Goal: Task Accomplishment & Management: Complete application form

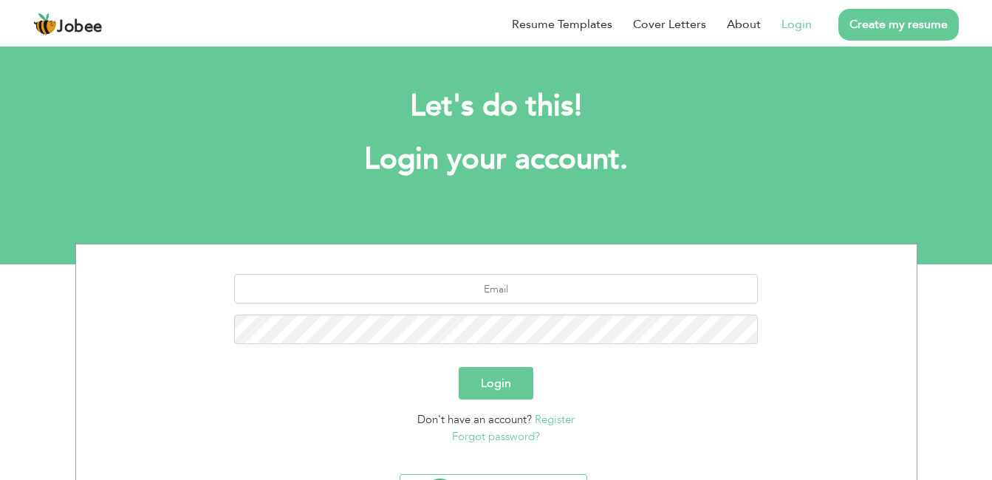
click at [800, 27] on link "Login" at bounding box center [796, 25] width 30 height 18
click at [525, 290] on input "text" at bounding box center [496, 289] width 524 height 30
type input "[EMAIL_ADDRESS][DOMAIN_NAME]"
click at [498, 385] on button "Login" at bounding box center [496, 383] width 75 height 32
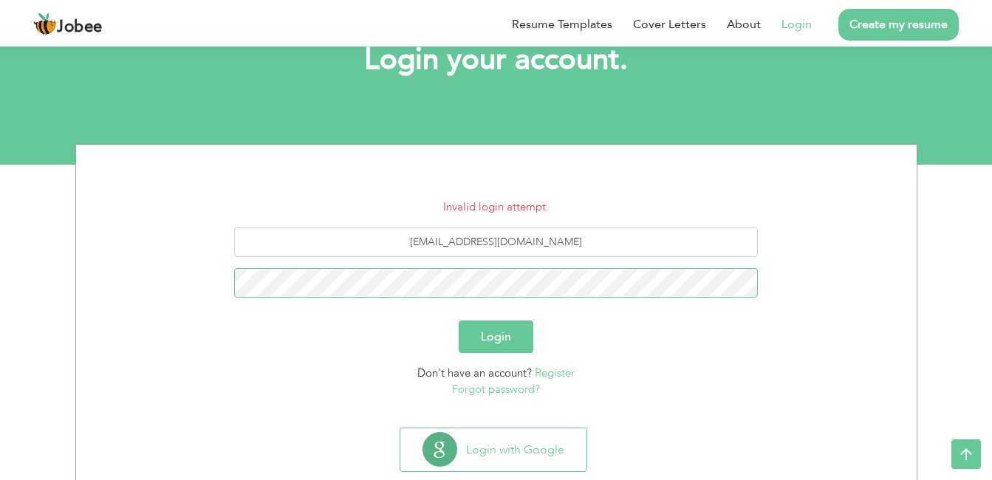
scroll to position [89, 0]
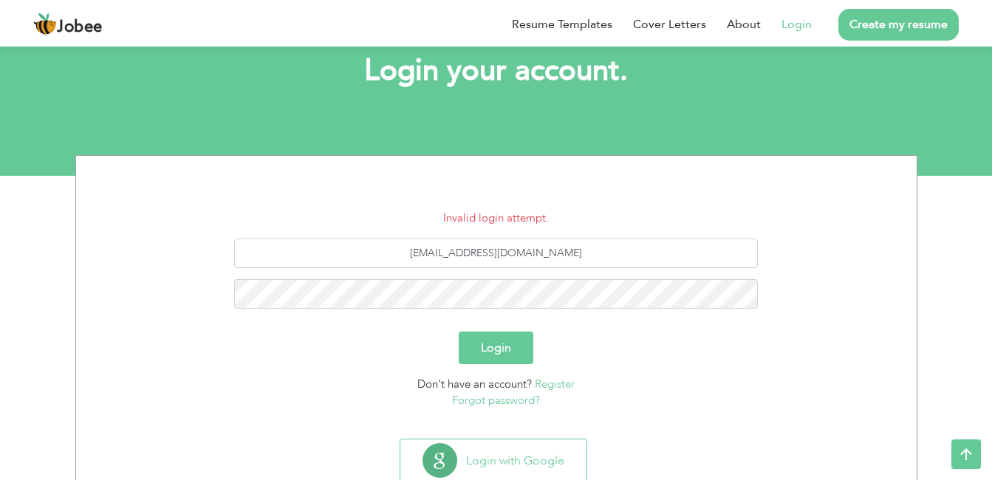
click at [501, 343] on button "Login" at bounding box center [496, 348] width 75 height 32
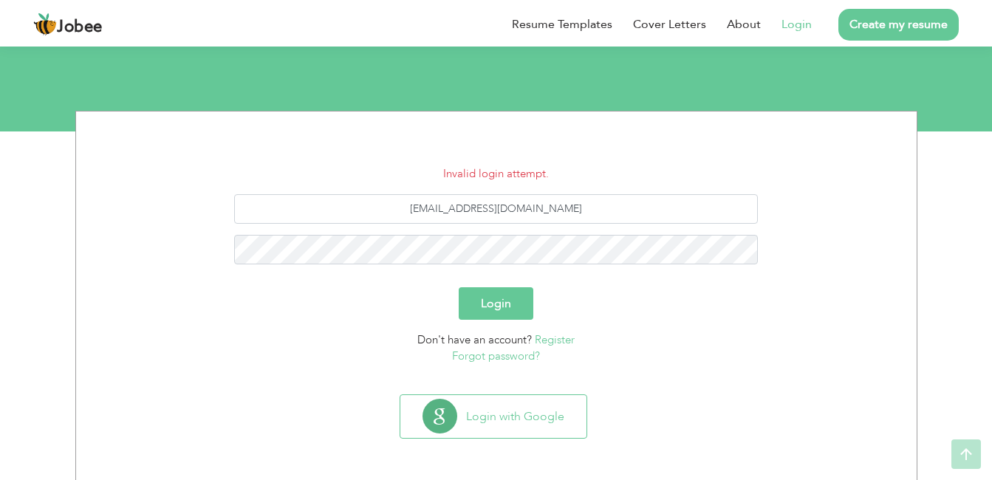
scroll to position [134, 0]
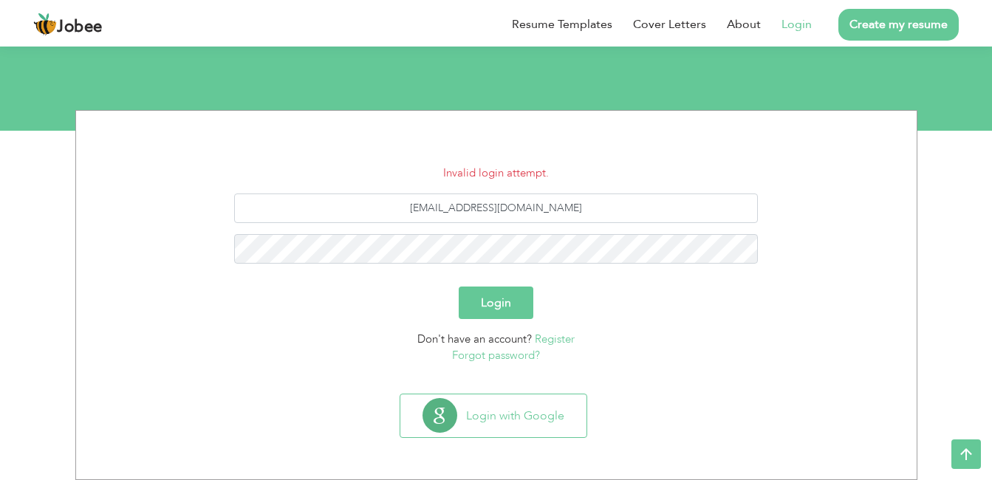
click at [493, 311] on button "Login" at bounding box center [496, 303] width 75 height 32
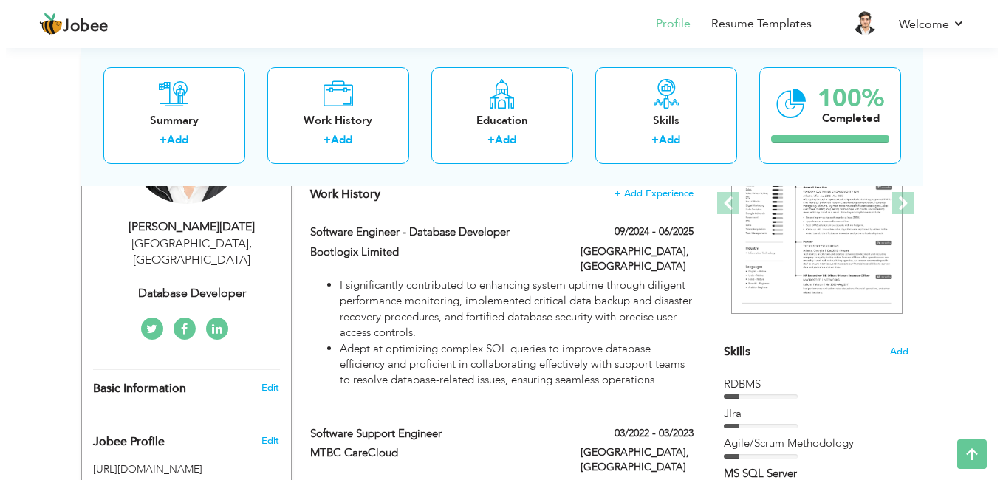
scroll to position [230, 0]
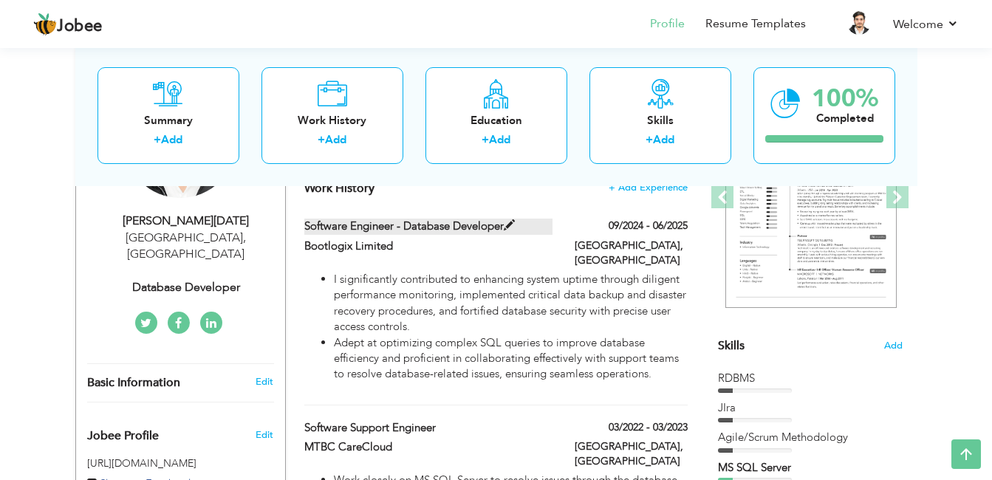
click at [508, 227] on span at bounding box center [509, 225] width 11 height 11
type input "Software Engineer - Database Developer"
type input "Bootlogix Limited"
type input "09/2024"
type input "06/2025"
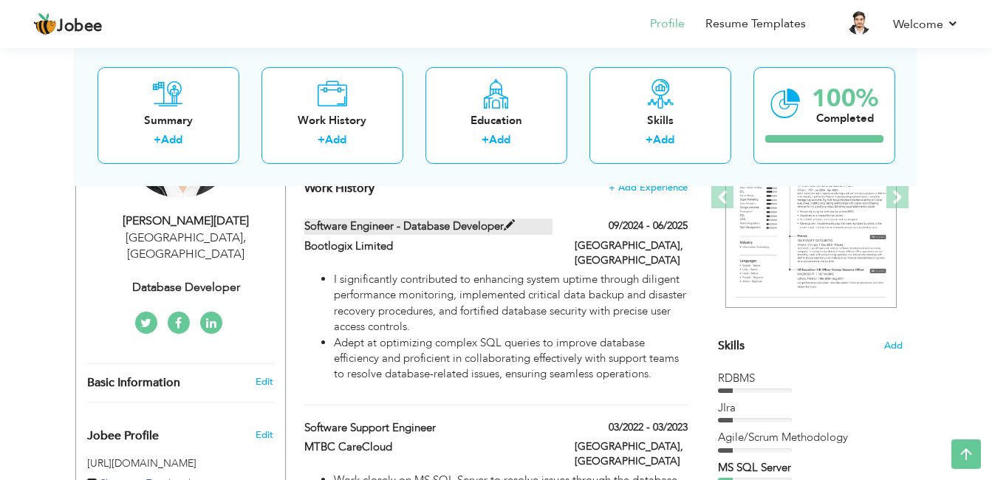
type input "[GEOGRAPHIC_DATA]"
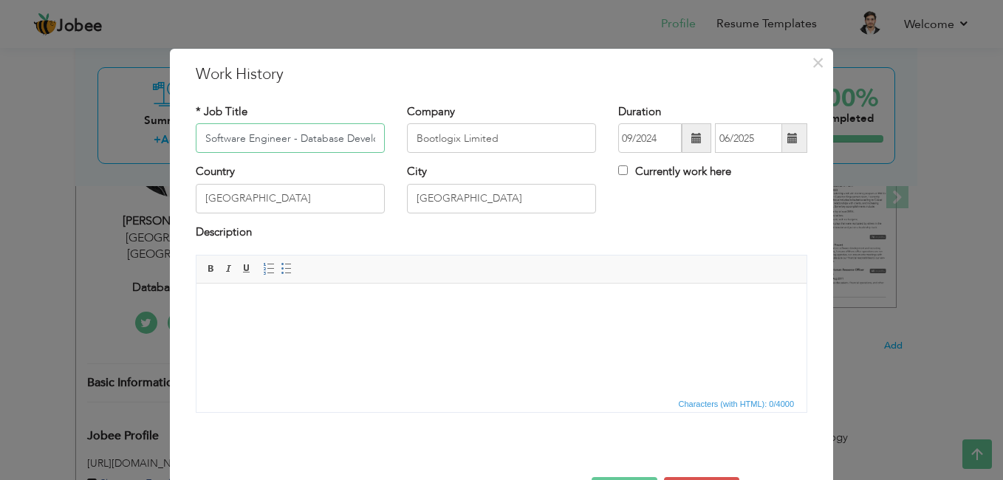
scroll to position [0, 18]
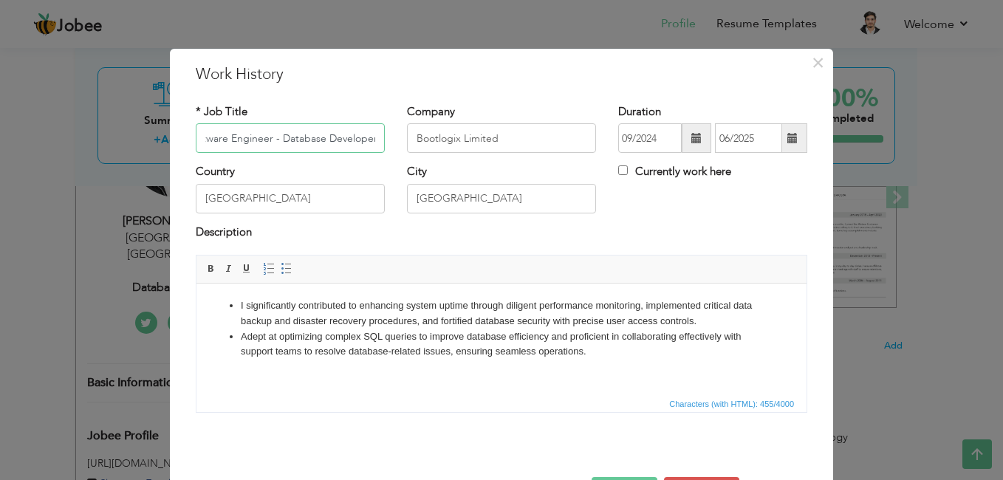
drag, startPoint x: 275, startPoint y: 137, endPoint x: 374, endPoint y: 136, distance: 99.0
click at [374, 136] on input "Software Engineer - Database Developer" at bounding box center [290, 138] width 189 height 30
type input "Application Support Engineer"
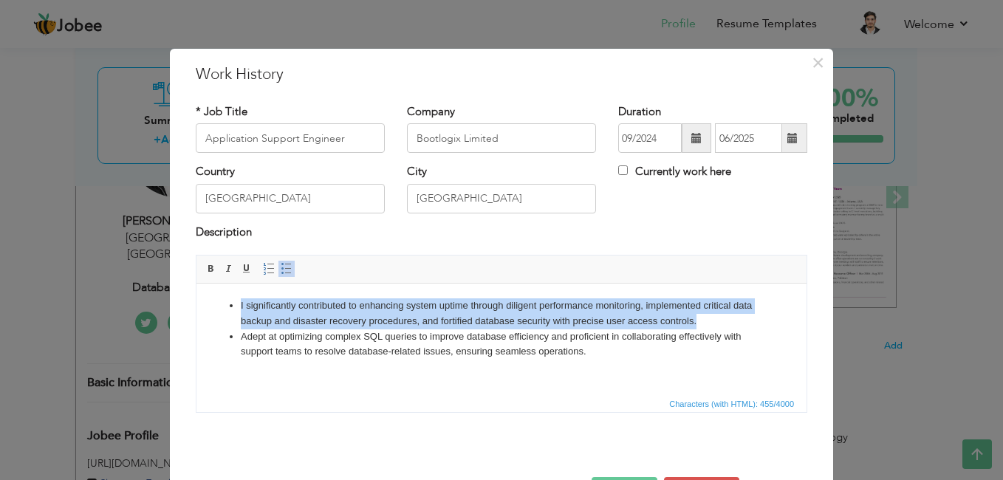
drag, startPoint x: 696, startPoint y: 323, endPoint x: 241, endPoint y: 309, distance: 454.4
click at [241, 309] on li "I significantly contributed to enhancing system uptime through diligent perform…" at bounding box center [501, 313] width 521 height 31
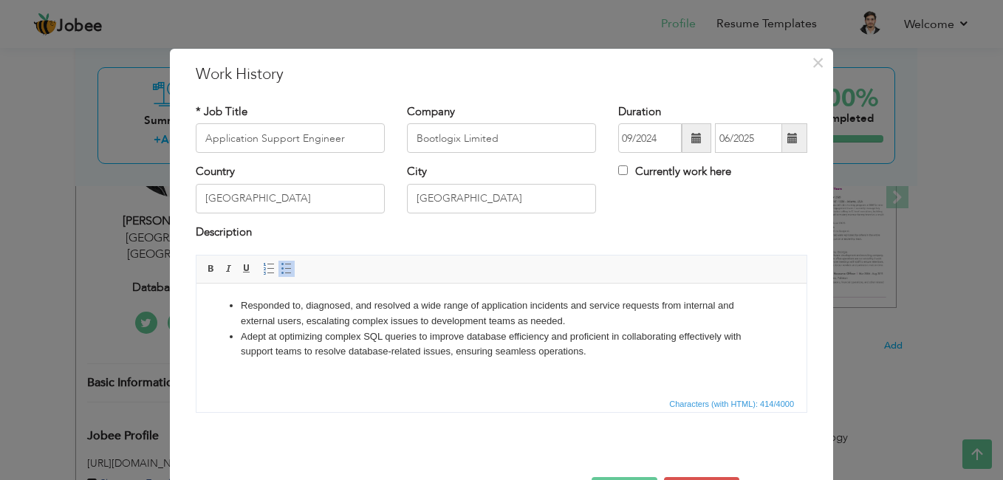
drag, startPoint x: 584, startPoint y: 350, endPoint x: 251, endPoint y: 344, distance: 333.1
click at [251, 344] on li "Adept at optimizing complex SQL queries to improve database efficiency and prof…" at bounding box center [501, 344] width 521 height 31
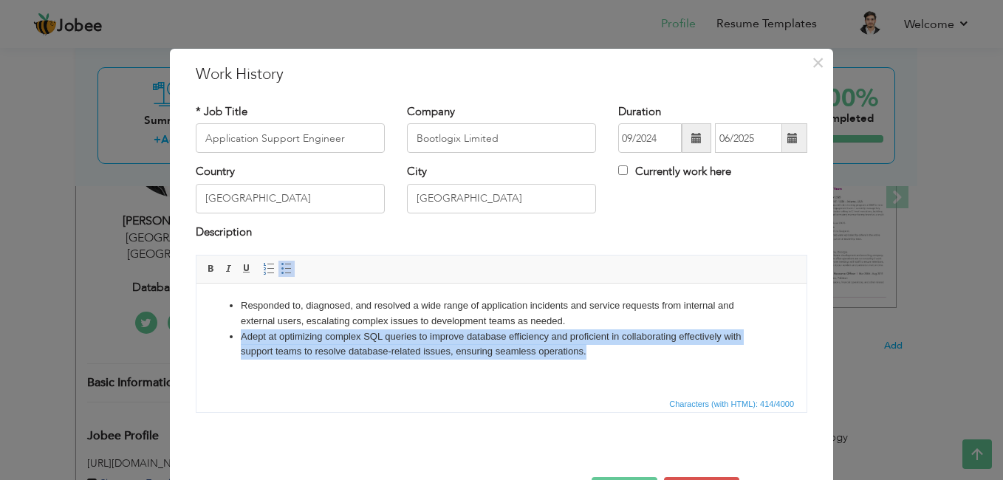
drag, startPoint x: 240, startPoint y: 339, endPoint x: 604, endPoint y: 360, distance: 364.7
click at [604, 360] on html "Responded to, diagnosed, and resolved a wide range of application incidents and…" at bounding box center [501, 329] width 610 height 91
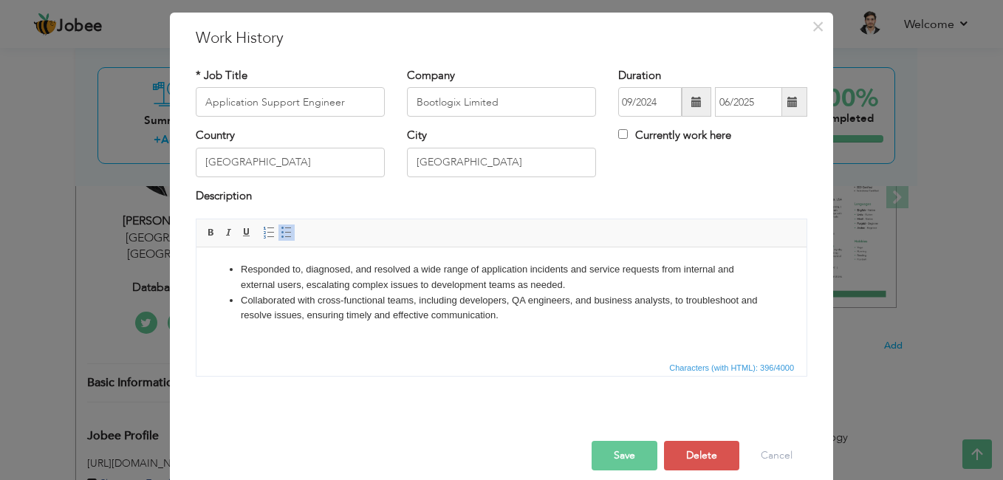
scroll to position [52, 0]
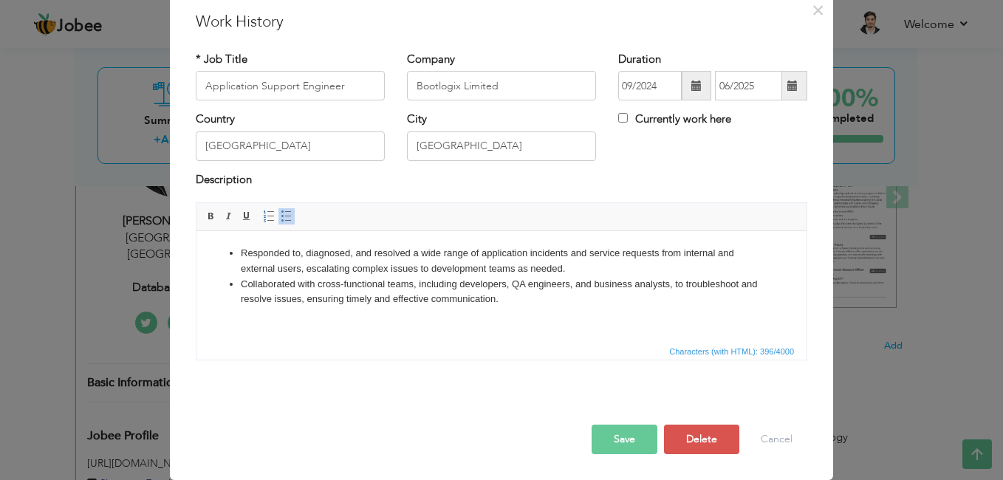
click at [637, 440] on button "Save" at bounding box center [624, 440] width 66 height 30
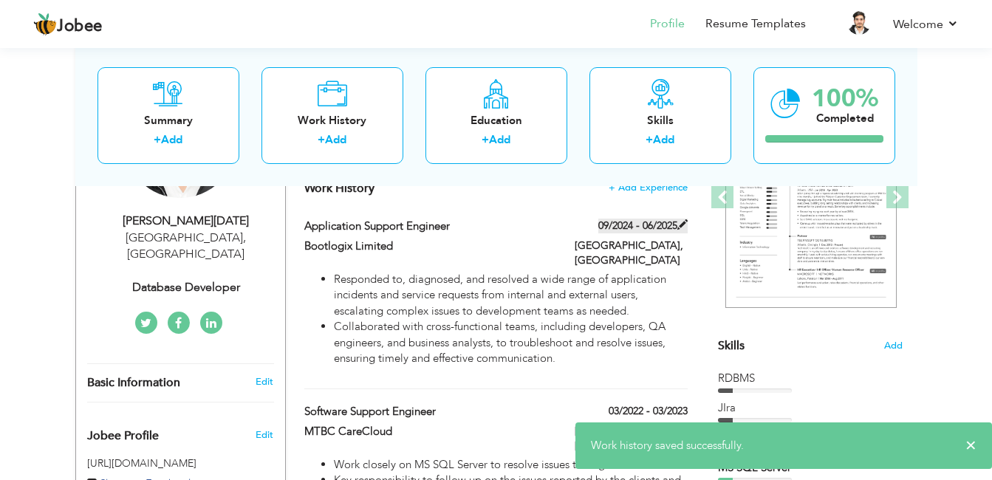
click at [671, 227] on label "09/2024 - 06/2025" at bounding box center [642, 226] width 89 height 15
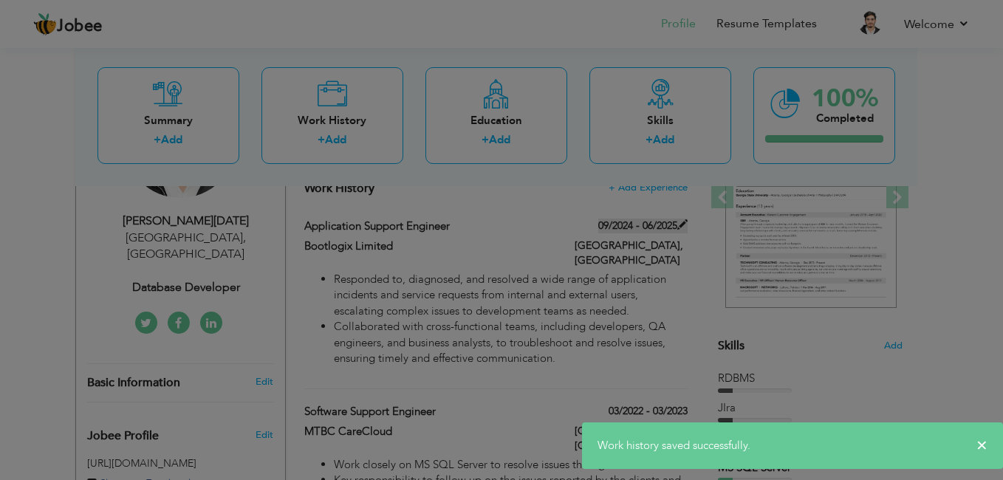
scroll to position [0, 0]
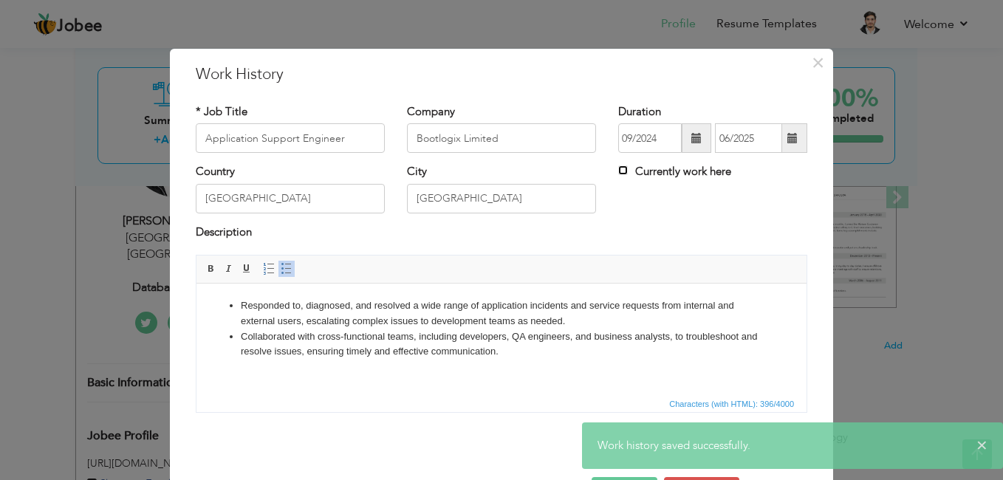
click at [618, 170] on input "Currently work here" at bounding box center [623, 170] width 10 height 10
checkbox input "true"
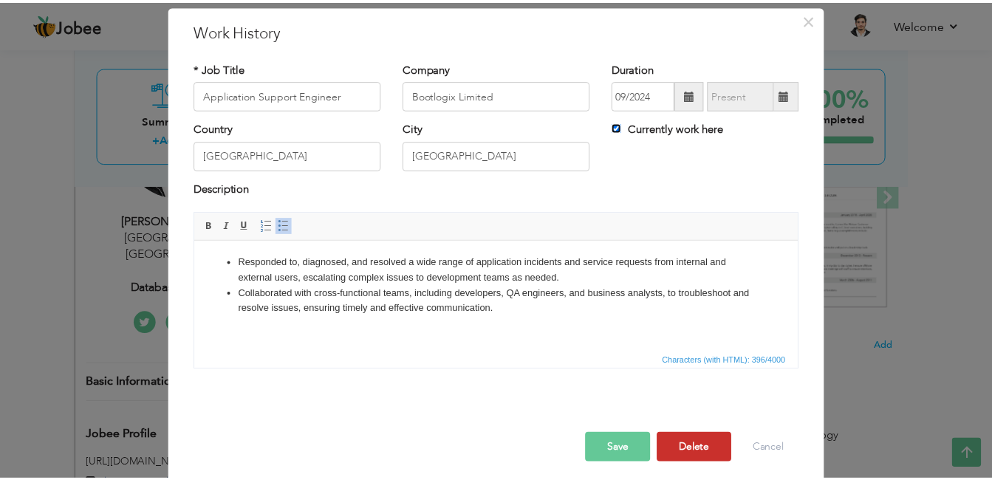
scroll to position [52, 0]
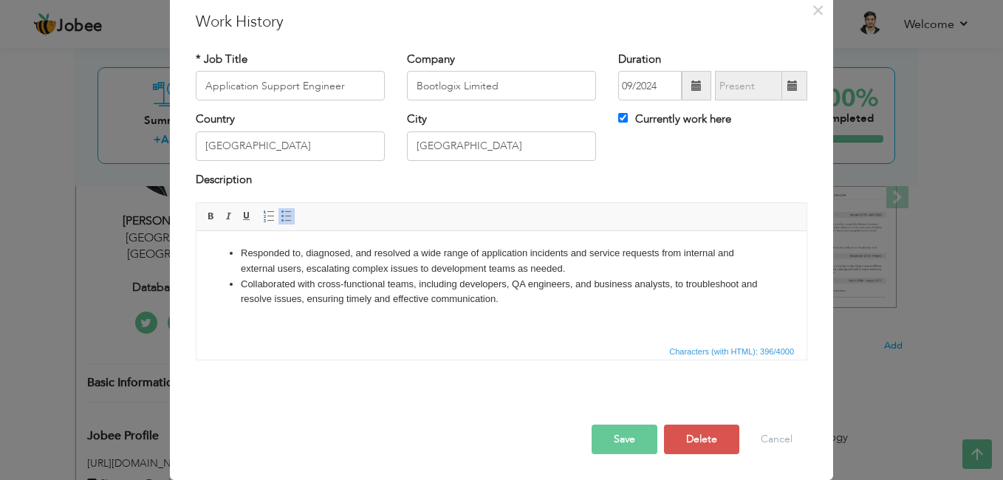
click at [637, 427] on button "Save" at bounding box center [624, 440] width 66 height 30
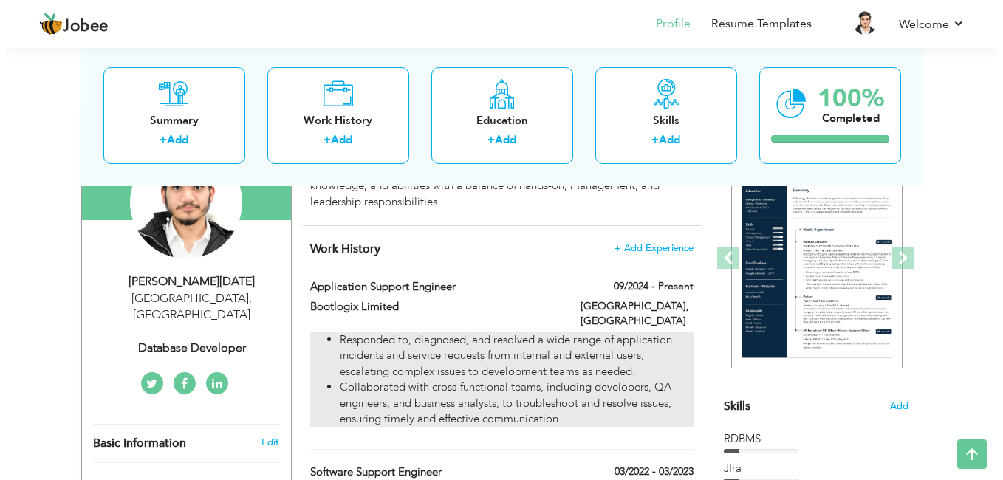
scroll to position [112, 0]
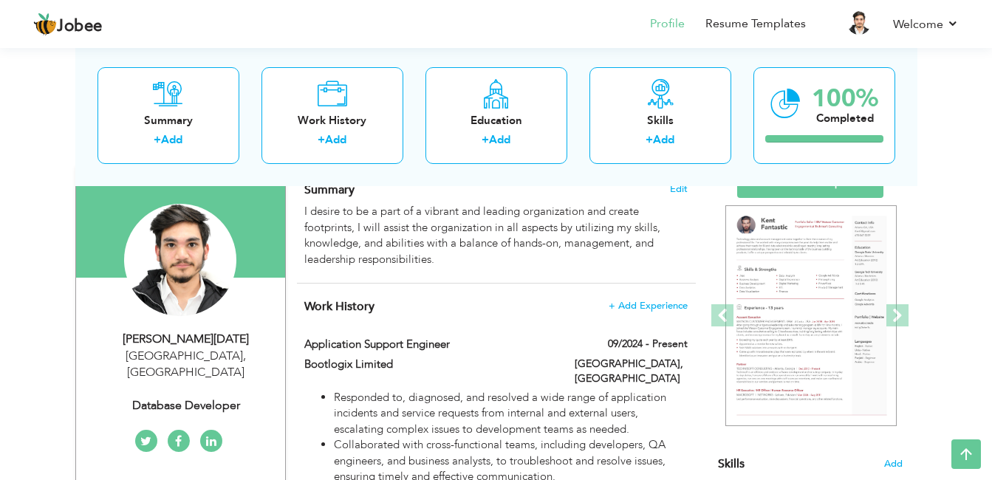
click at [215, 397] on div "Database Developer" at bounding box center [186, 405] width 198 height 17
type input "Hamza Hassan"
type input "Raja"
type input "+923248505232"
select select "number:166"
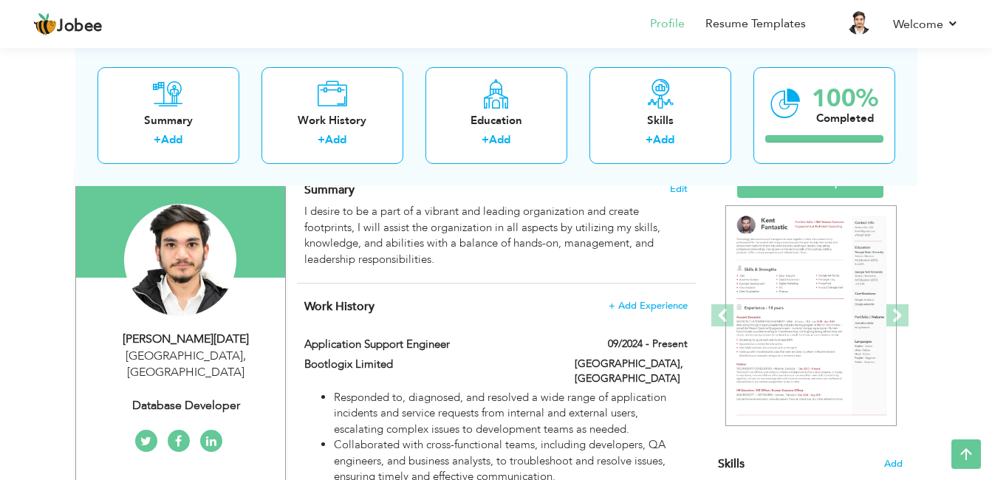
type input "[GEOGRAPHIC_DATA]"
select select "number:3"
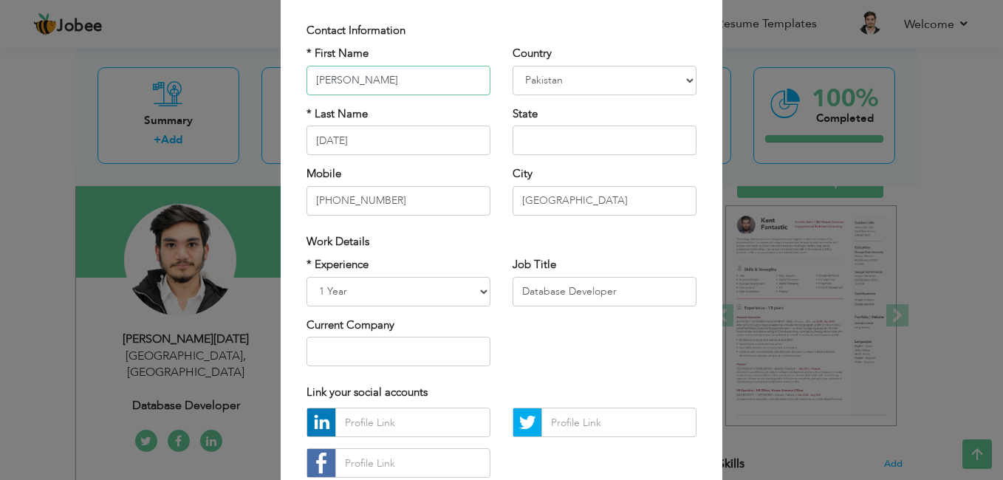
scroll to position [89, 0]
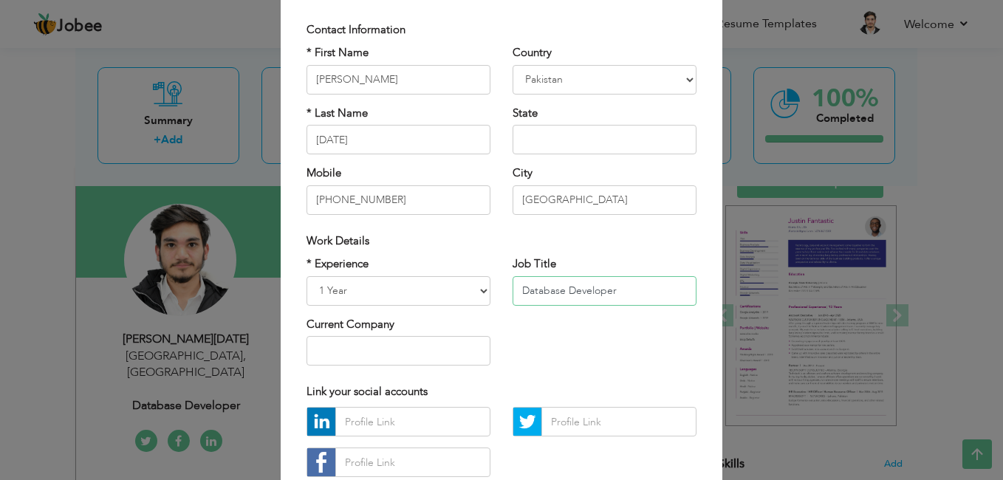
drag, startPoint x: 612, startPoint y: 290, endPoint x: 504, endPoint y: 289, distance: 108.6
click at [504, 289] on div "Job Title Database Developer" at bounding box center [604, 286] width 206 height 60
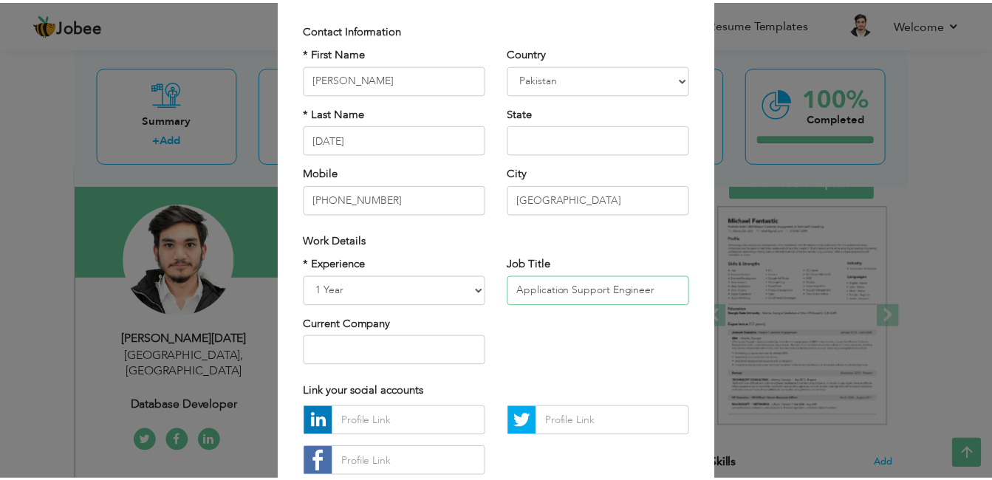
scroll to position [187, 0]
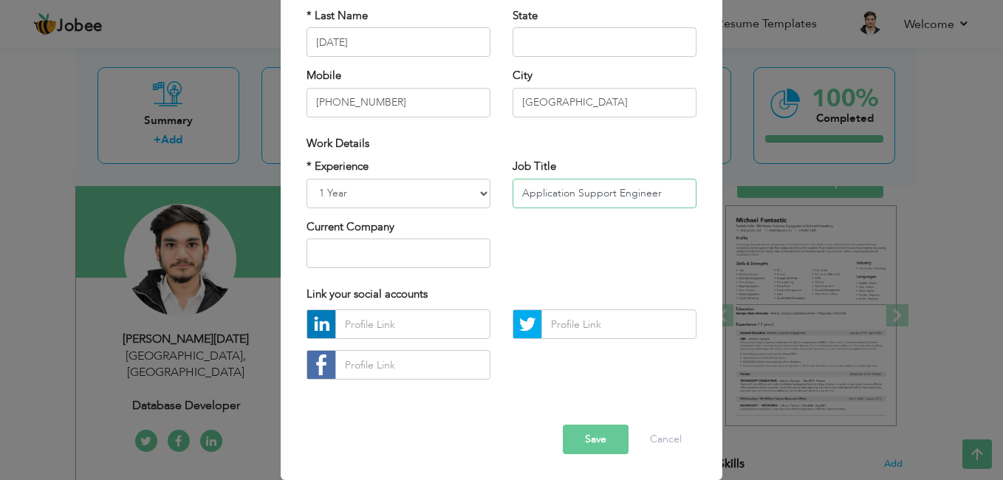
type input "Application Support Engineer"
click at [577, 445] on button "Save" at bounding box center [596, 440] width 66 height 30
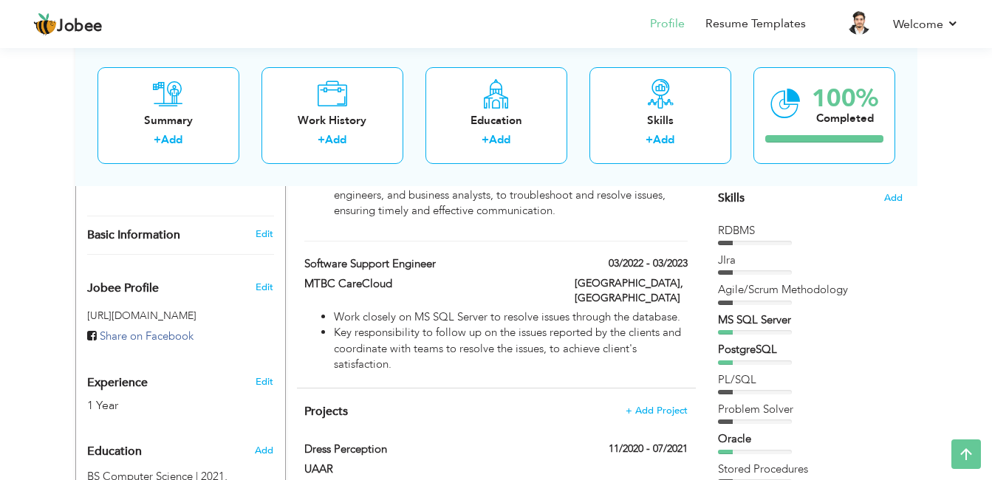
scroll to position [357, 0]
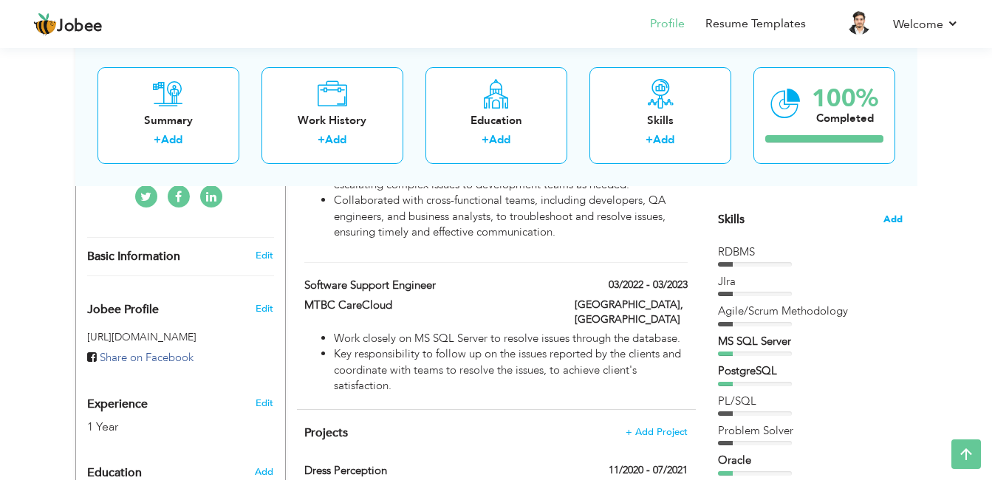
click at [893, 220] on span "Add" at bounding box center [892, 220] width 19 height 14
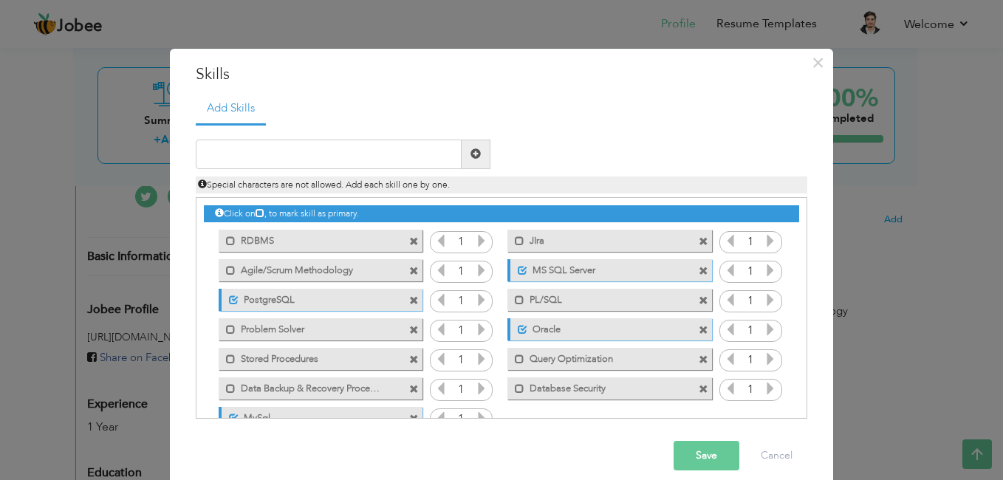
click at [699, 301] on span at bounding box center [704, 301] width 10 height 10
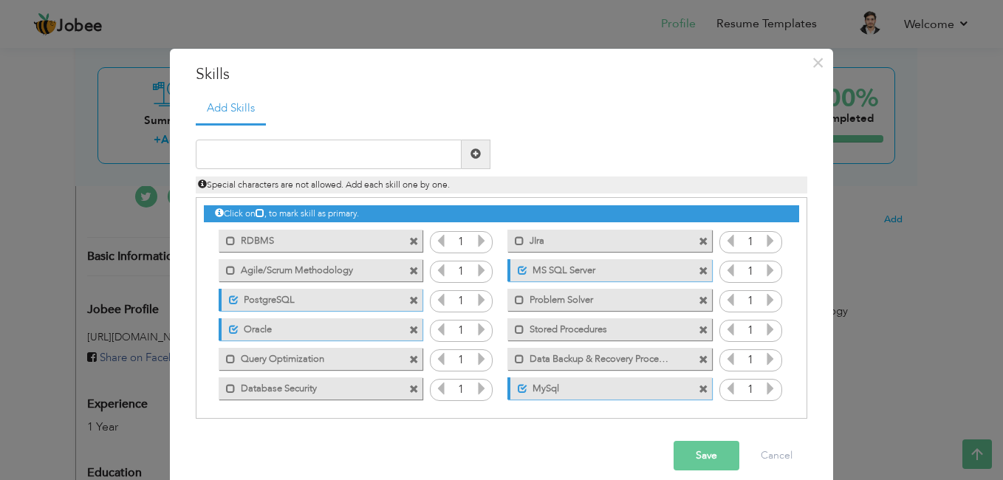
click at [699, 330] on span at bounding box center [704, 331] width 10 height 10
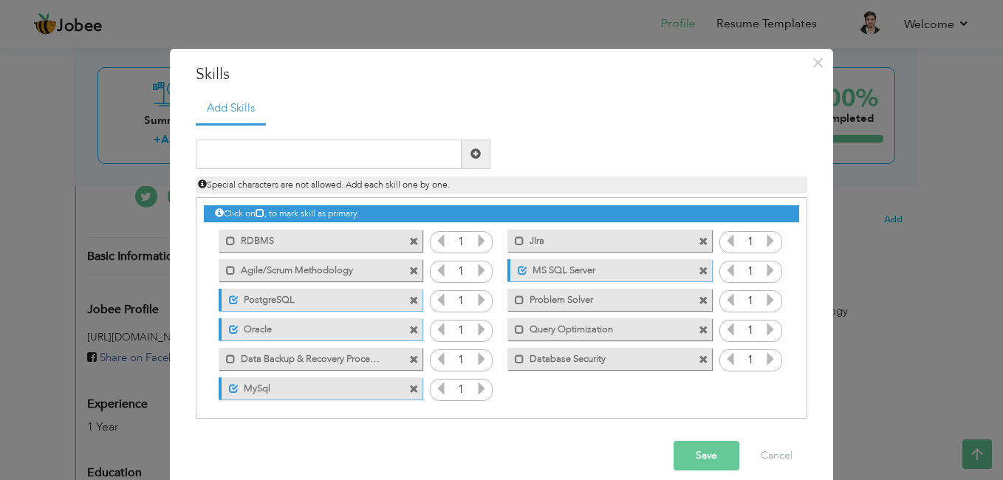
click at [699, 330] on span at bounding box center [704, 331] width 10 height 10
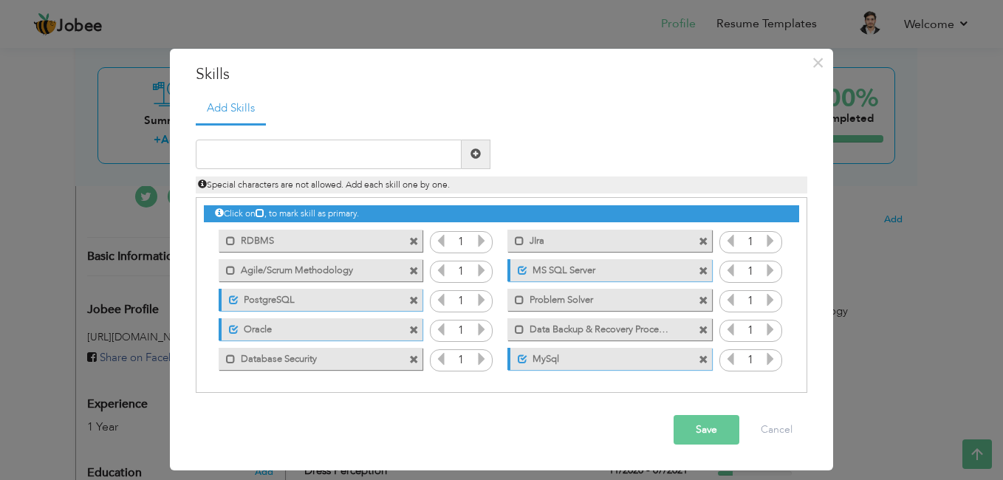
click at [413, 358] on span at bounding box center [414, 360] width 10 height 10
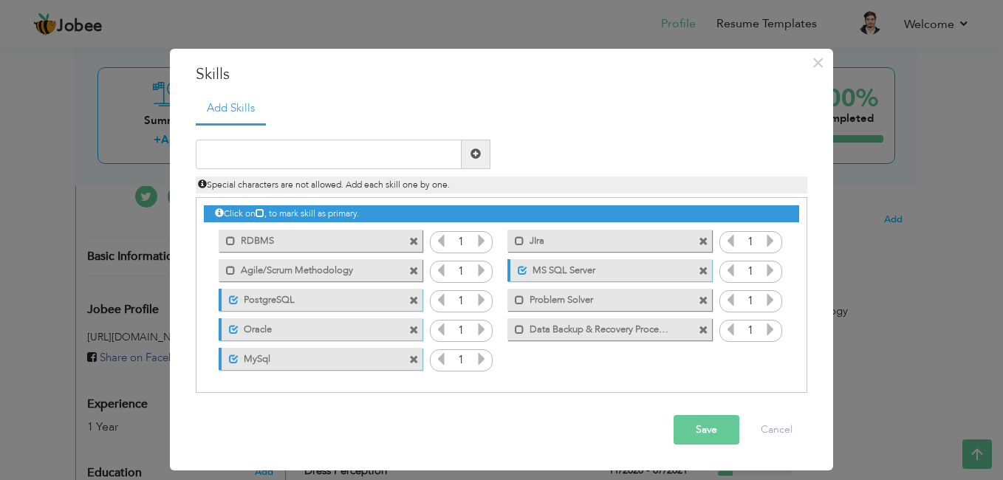
click at [414, 357] on span at bounding box center [414, 360] width 10 height 10
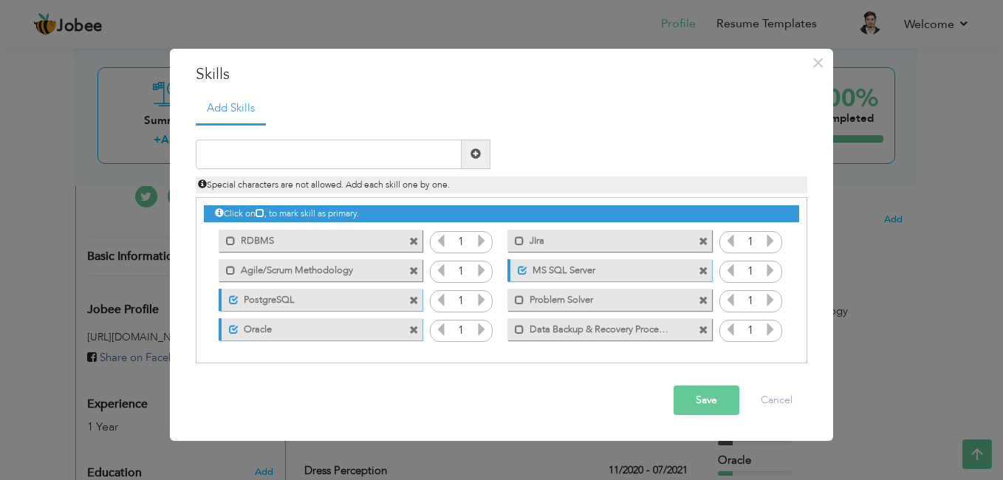
click at [704, 331] on span at bounding box center [704, 331] width 10 height 10
click at [393, 155] on input "text" at bounding box center [329, 155] width 266 height 30
type input "L"
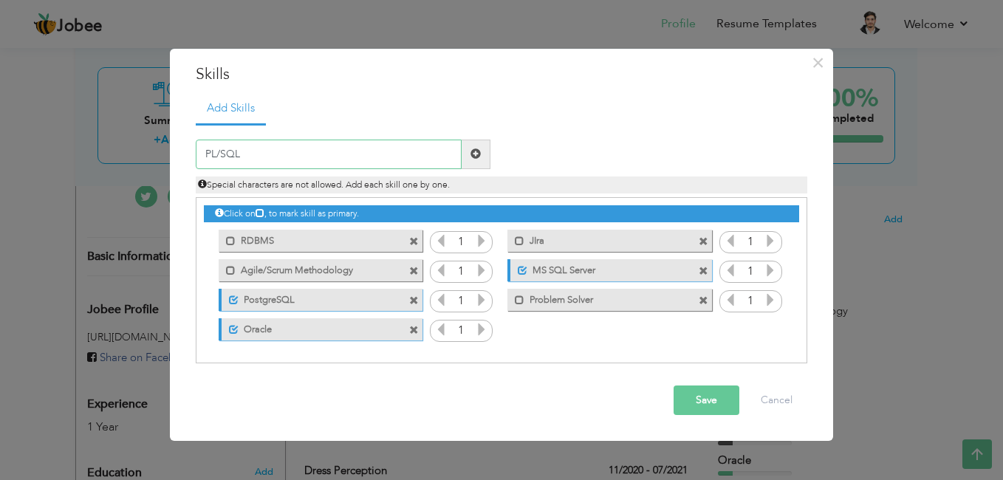
type input "PL/SQL"
click at [478, 154] on span at bounding box center [475, 153] width 10 height 10
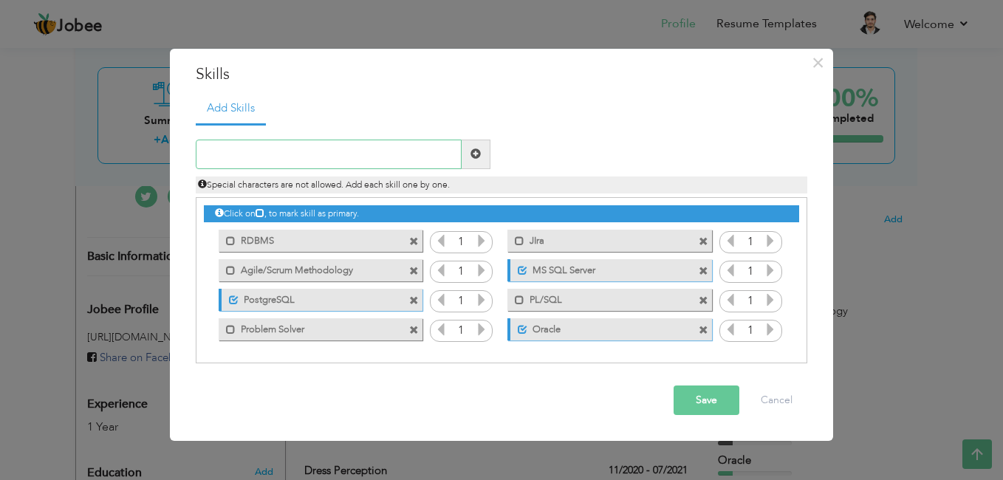
click at [402, 154] on input "text" at bounding box center [329, 155] width 266 height 30
type input "UNIX"
click at [481, 154] on span at bounding box center [476, 155] width 29 height 30
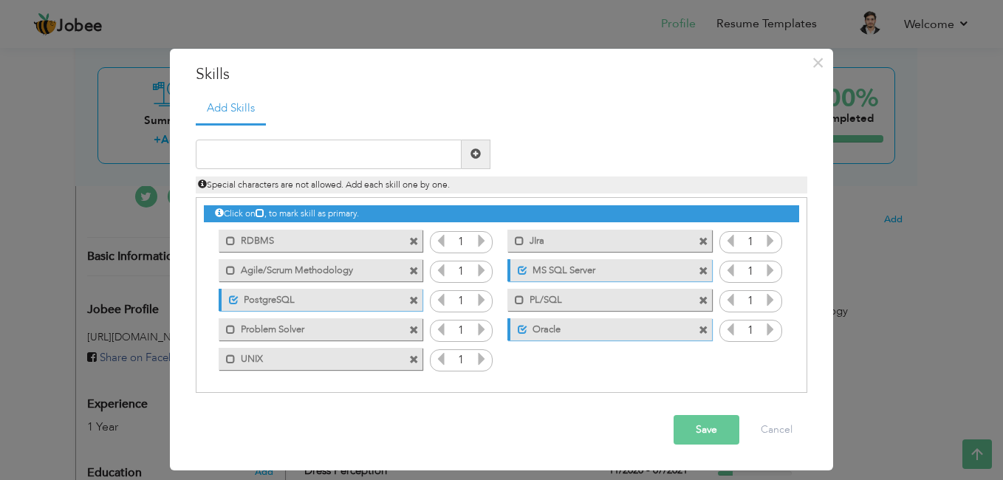
click at [414, 358] on span at bounding box center [414, 360] width 10 height 10
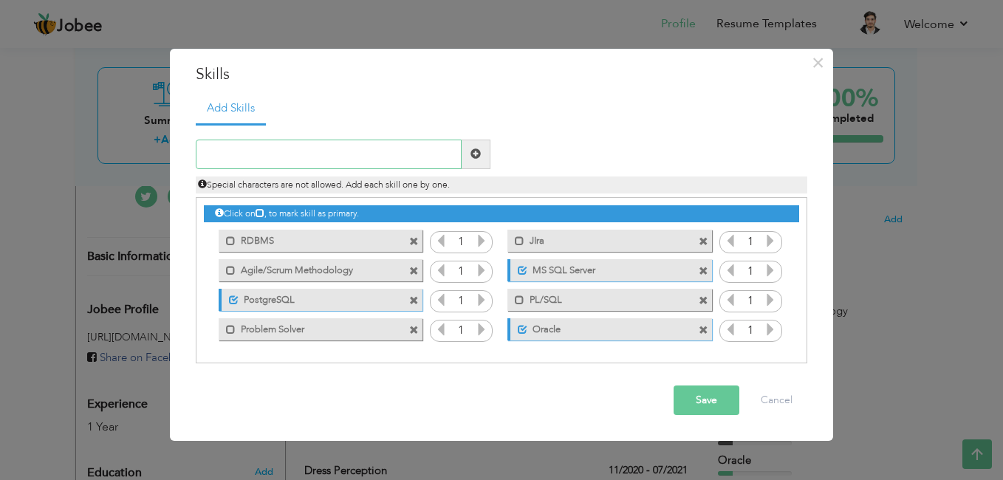
click at [345, 156] on input "text" at bounding box center [329, 155] width 266 height 30
type input "UNIX"
click at [477, 153] on span at bounding box center [475, 153] width 10 height 10
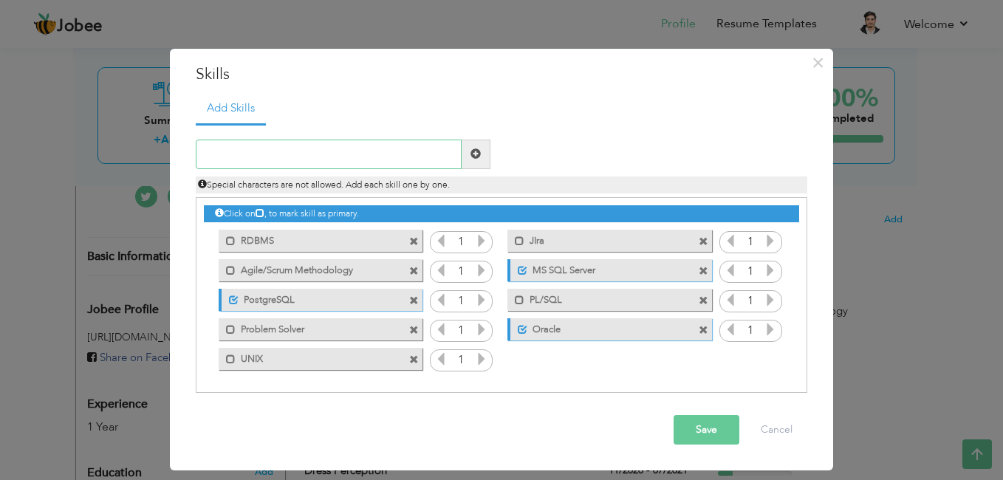
click at [408, 157] on input "text" at bounding box center [329, 155] width 266 height 30
type input "Shell Scripting"
click at [473, 159] on span at bounding box center [475, 153] width 10 height 10
click at [382, 163] on input "text" at bounding box center [329, 155] width 266 height 30
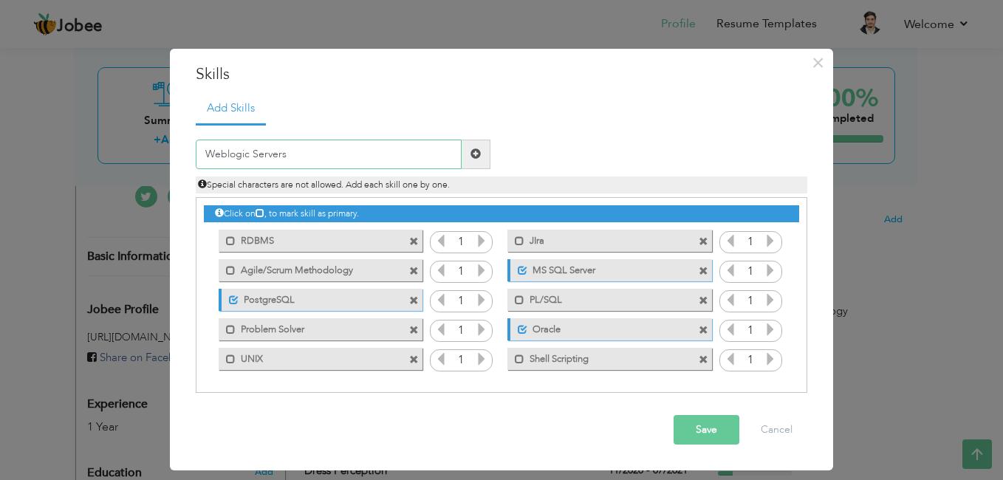
type input "Weblogic Servers"
click at [480, 160] on span at bounding box center [476, 155] width 29 height 30
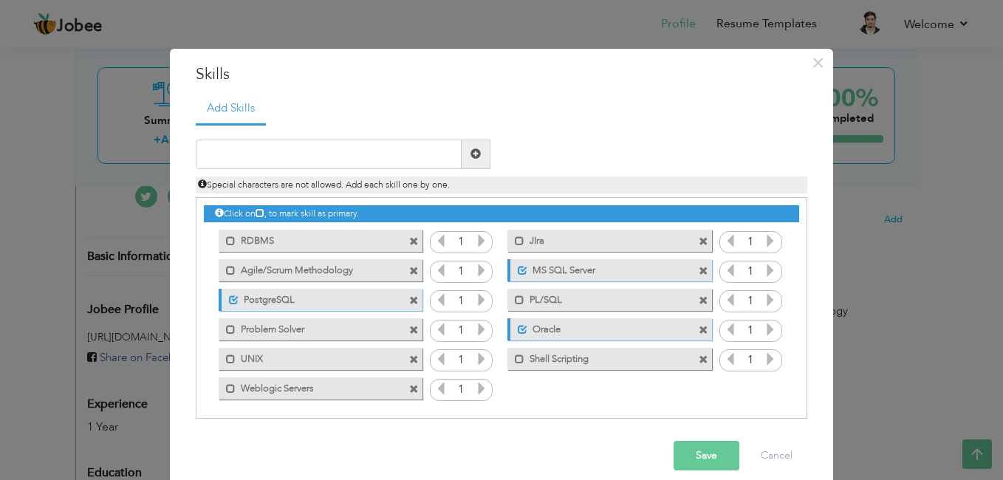
click at [409, 356] on span at bounding box center [414, 360] width 10 height 10
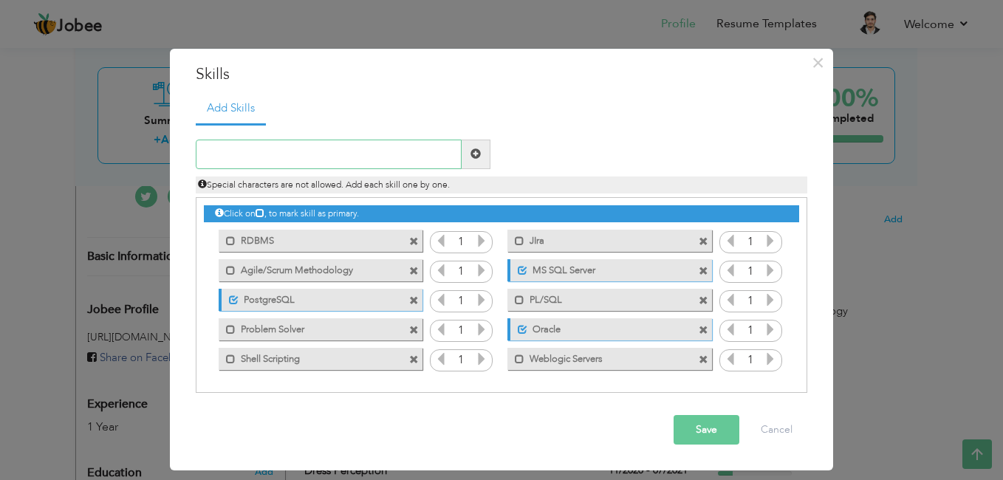
click at [281, 159] on input "text" at bounding box center [329, 155] width 266 height 30
type input "Unix/linux"
click at [476, 154] on span at bounding box center [475, 153] width 10 height 10
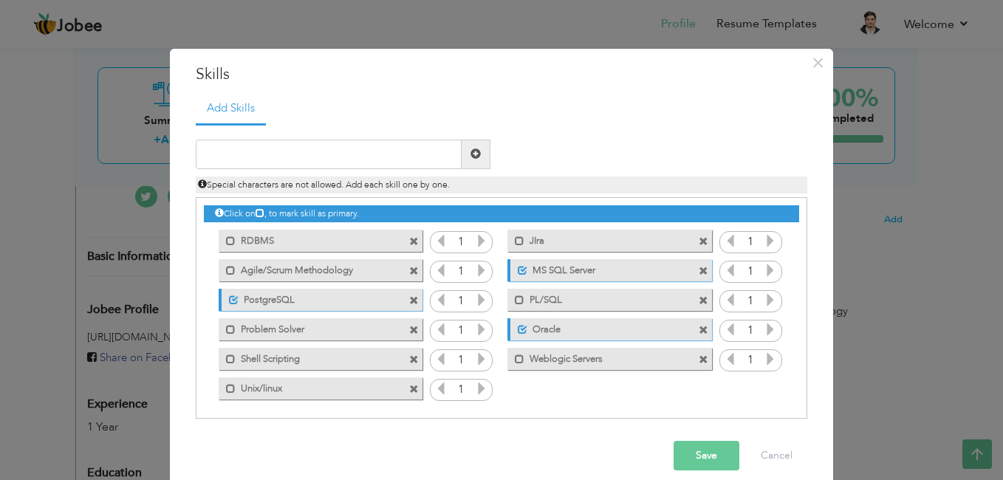
click at [690, 455] on button "Save" at bounding box center [706, 456] width 66 height 30
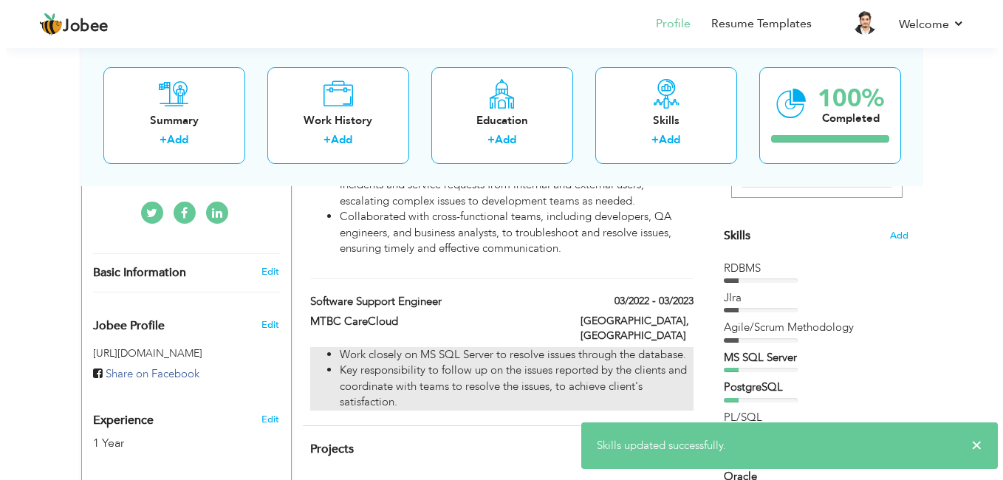
scroll to position [340, 0]
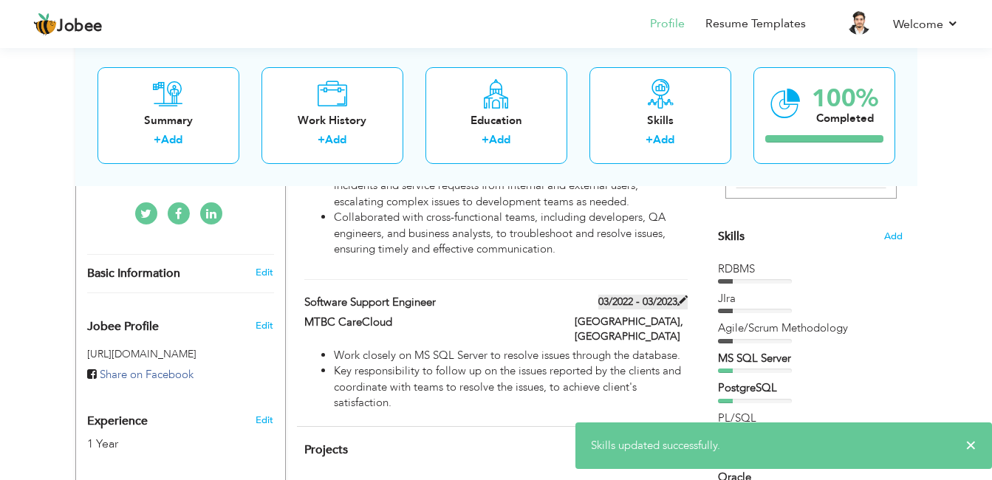
click at [663, 295] on label "03/2022 - 03/2023" at bounding box center [642, 302] width 89 height 15
type input "Software Support Engineer"
type input "MTBC CareCloud"
type input "03/2022"
type input "03/2023"
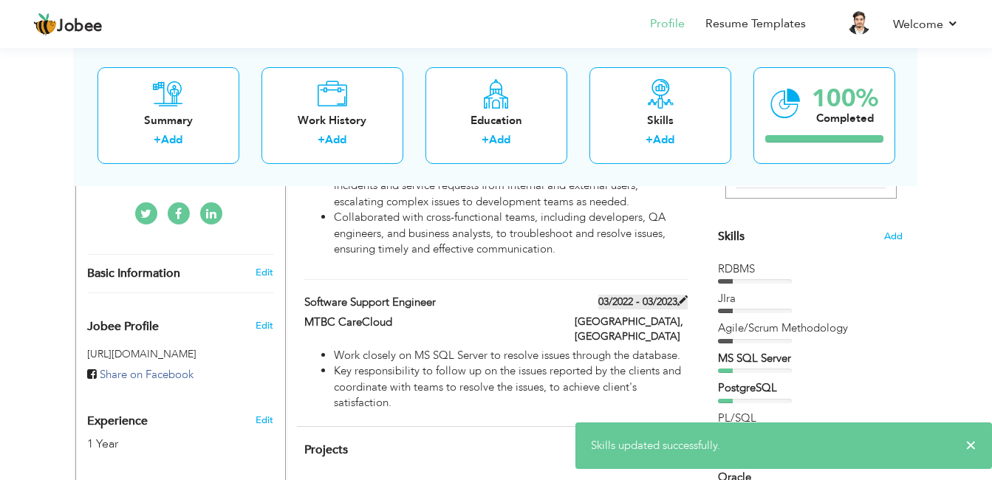
type input "[GEOGRAPHIC_DATA]"
checkbox input "false"
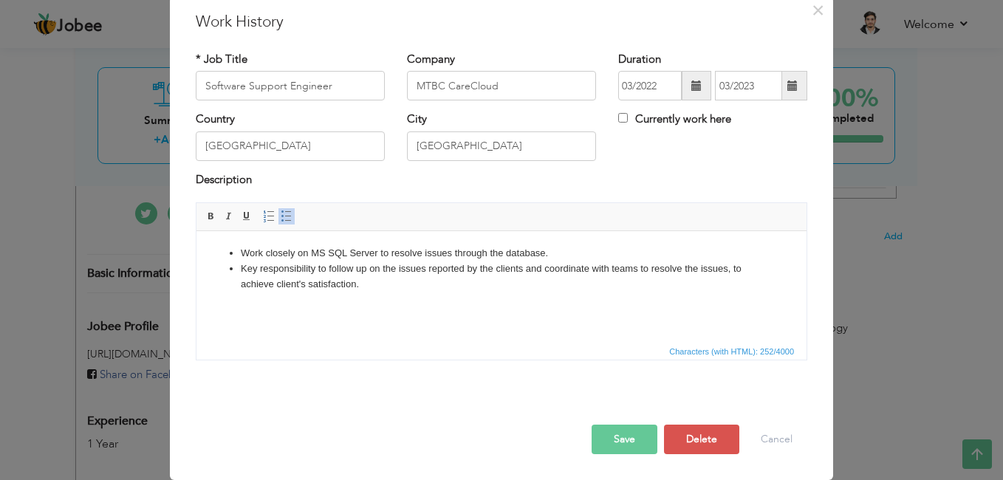
scroll to position [0, 0]
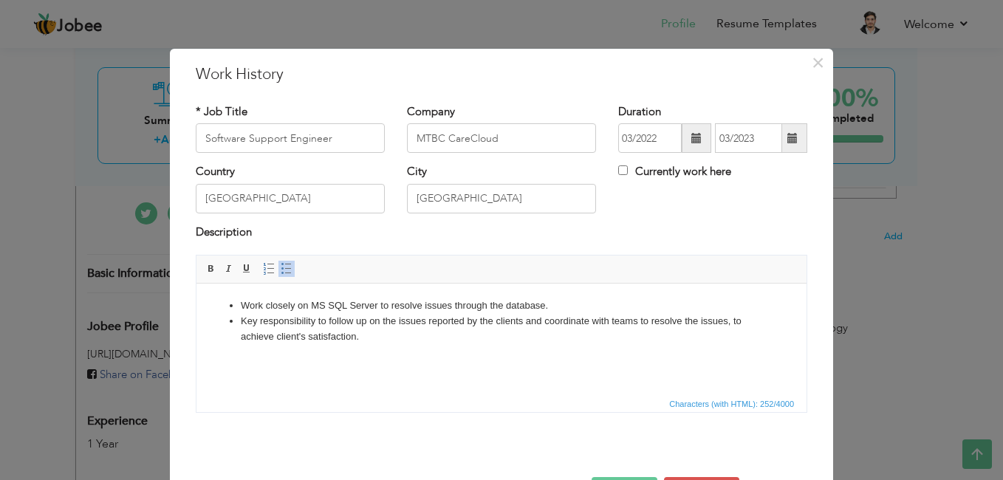
click at [787, 142] on span at bounding box center [792, 138] width 10 height 10
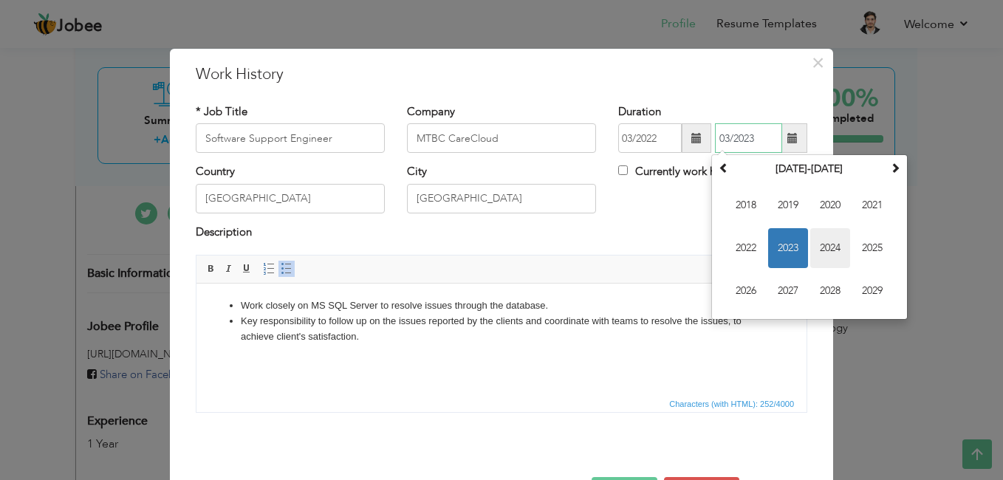
click at [829, 257] on span "2024" at bounding box center [830, 248] width 40 height 40
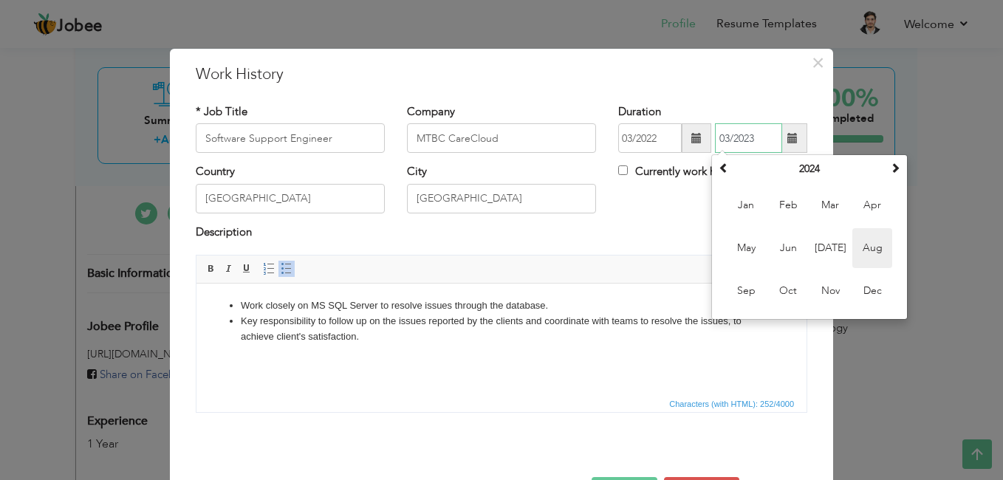
click at [869, 246] on span "Aug" at bounding box center [872, 248] width 40 height 40
type input "08/2024"
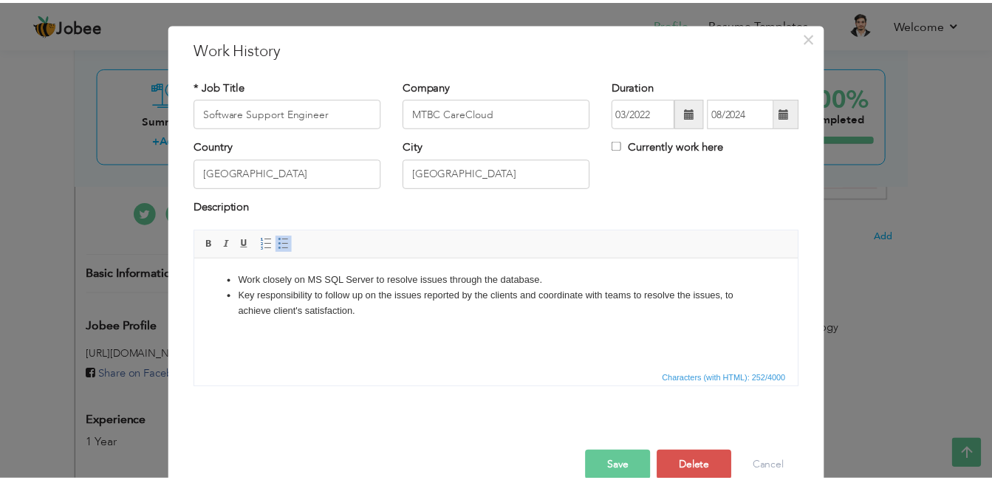
scroll to position [52, 0]
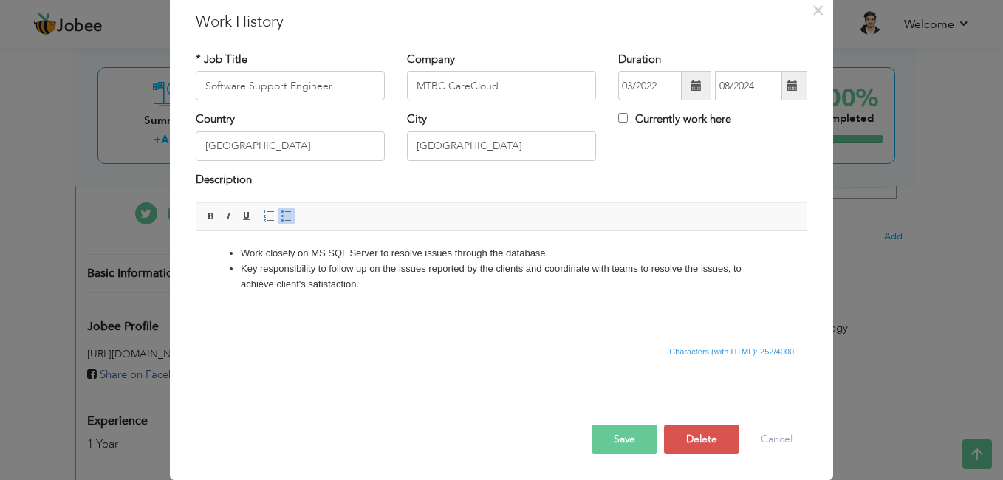
click at [635, 434] on button "Save" at bounding box center [624, 440] width 66 height 30
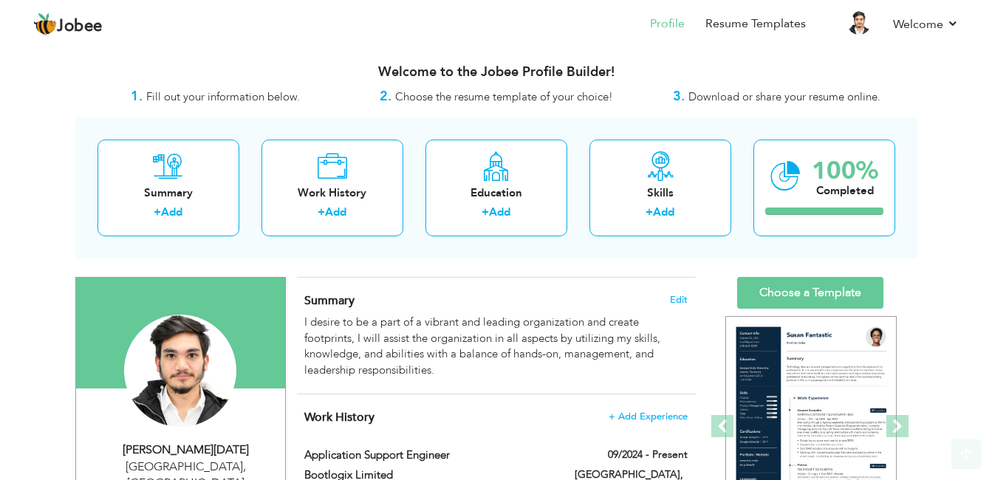
scroll to position [0, 0]
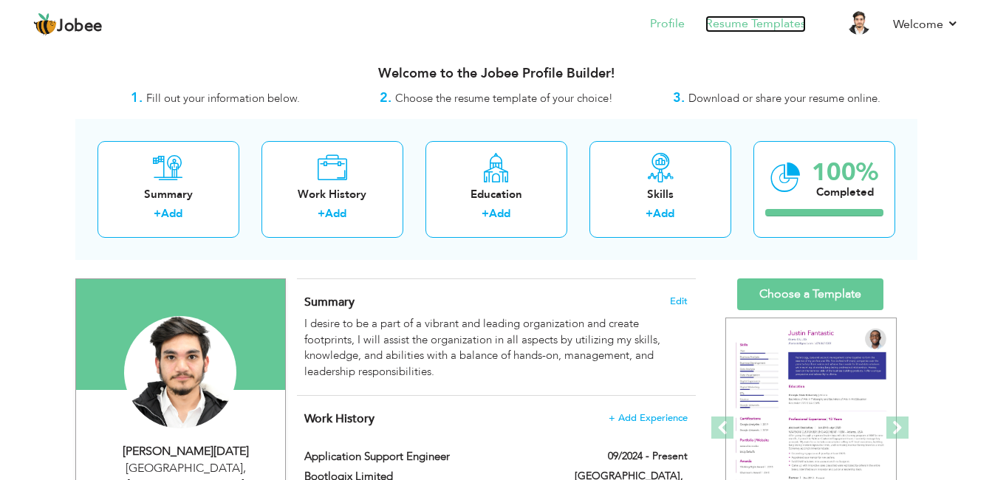
click at [735, 27] on link "Resume Templates" at bounding box center [755, 24] width 100 height 17
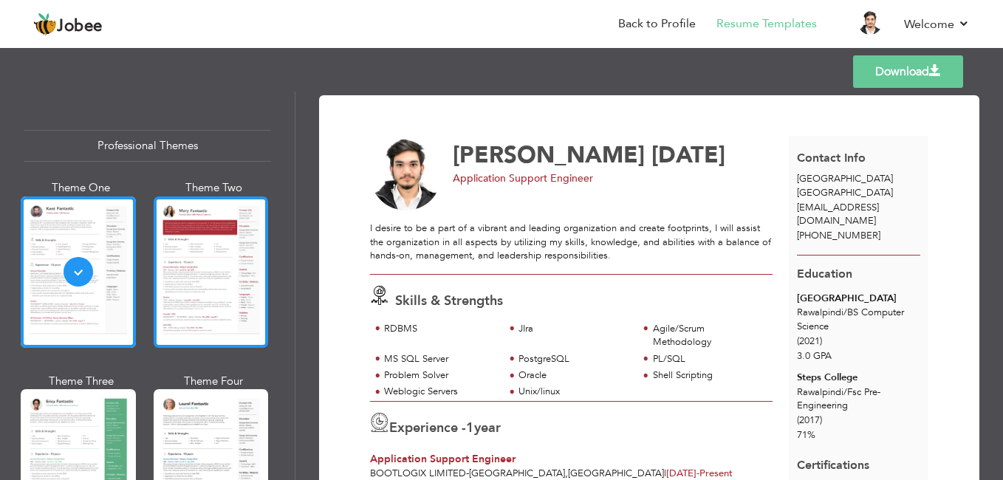
click at [203, 284] on div at bounding box center [211, 271] width 115 height 151
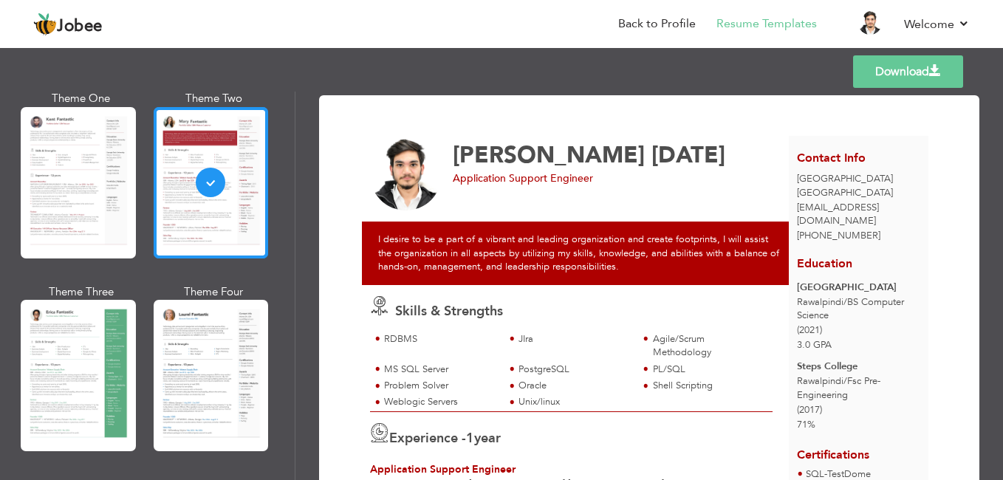
scroll to position [104, 0]
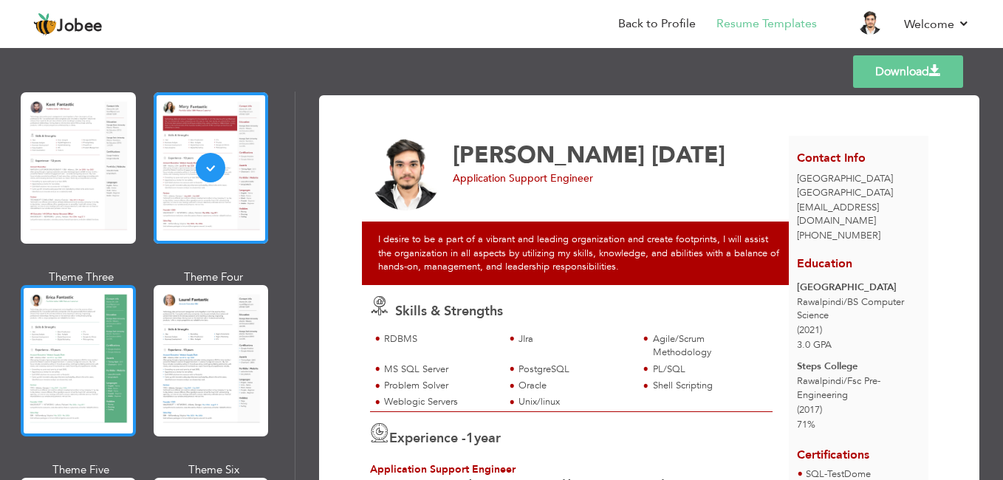
click at [61, 323] on div at bounding box center [78, 360] width 115 height 151
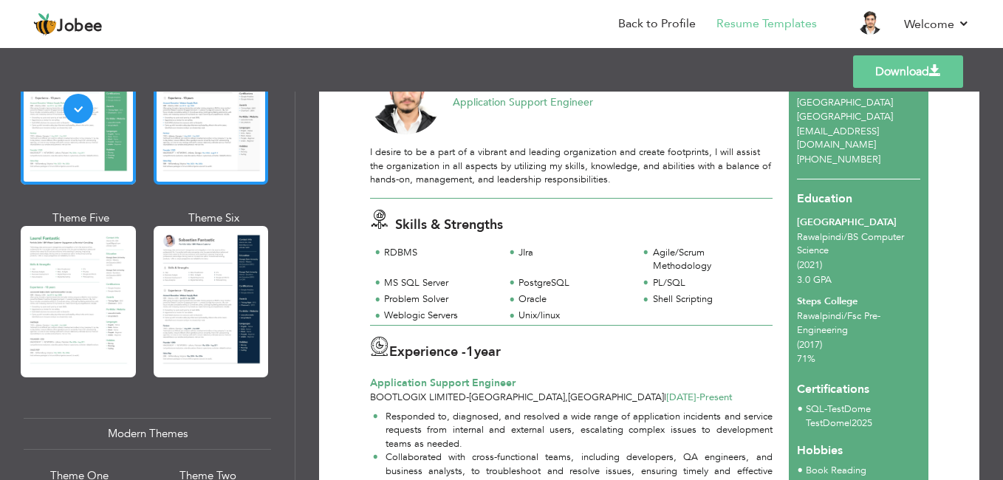
scroll to position [363, 0]
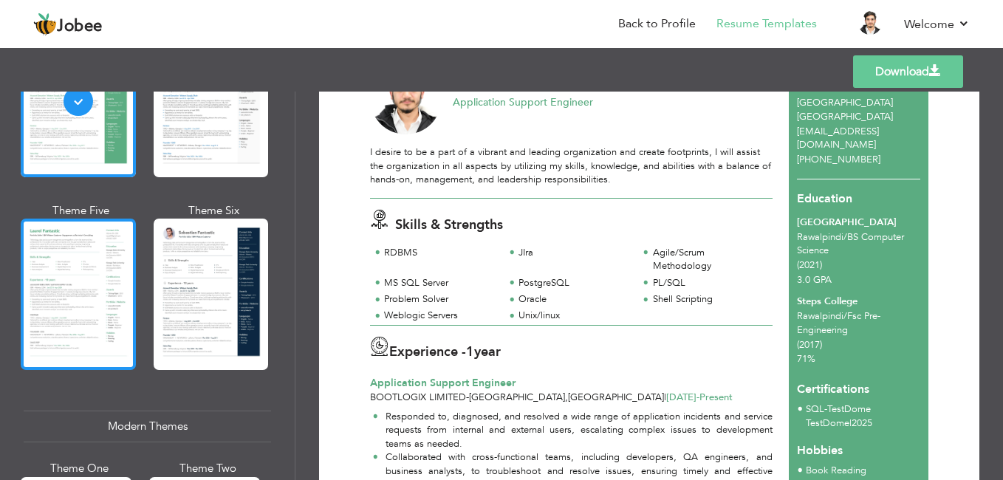
click at [98, 306] on div at bounding box center [78, 294] width 115 height 151
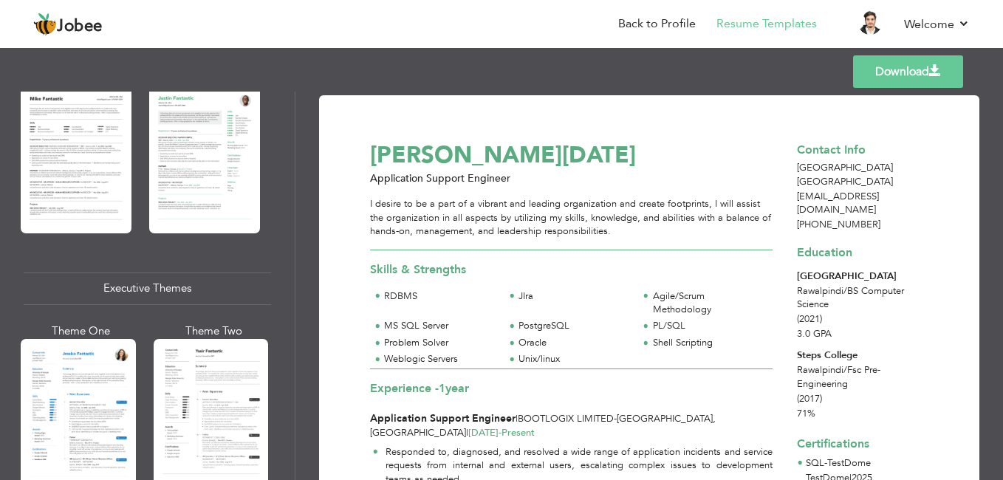
scroll to position [951, 0]
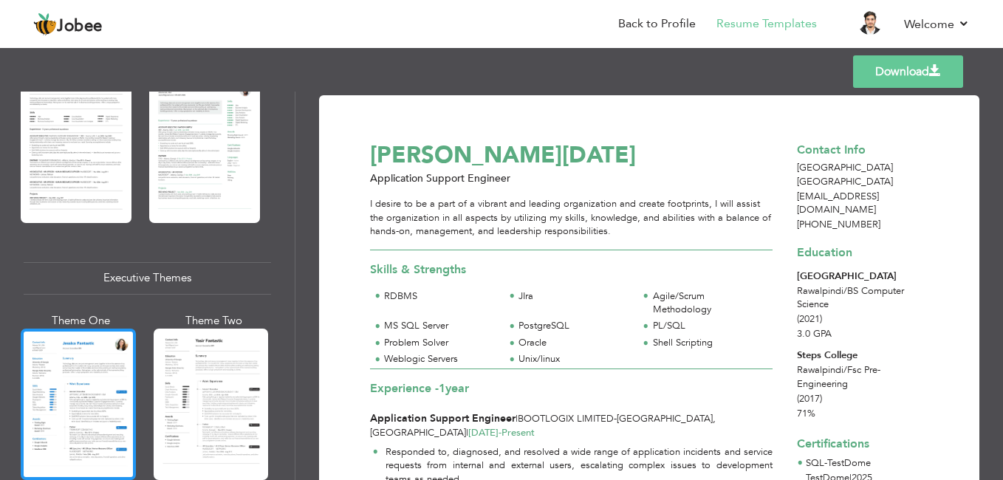
click at [88, 384] on div at bounding box center [78, 404] width 115 height 151
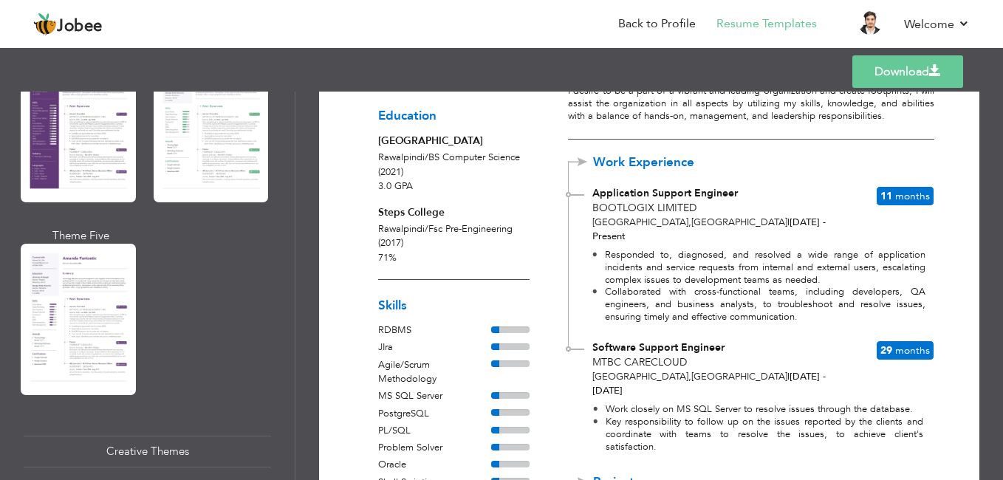
scroll to position [1427, 0]
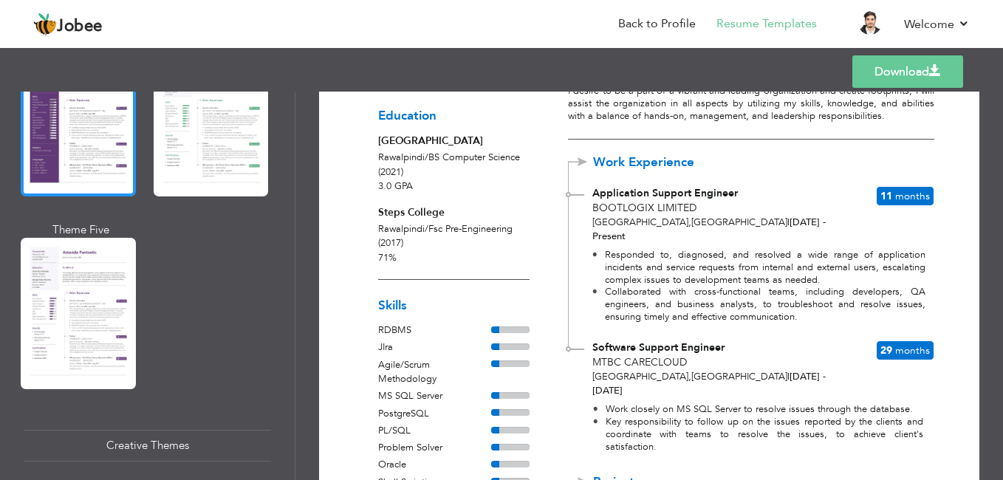
click at [89, 126] on div at bounding box center [78, 120] width 115 height 151
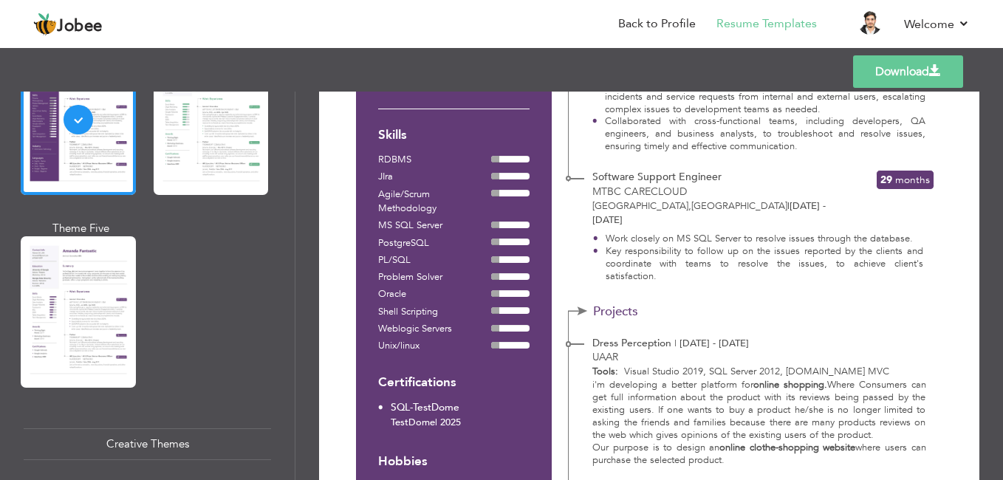
scroll to position [351, 0]
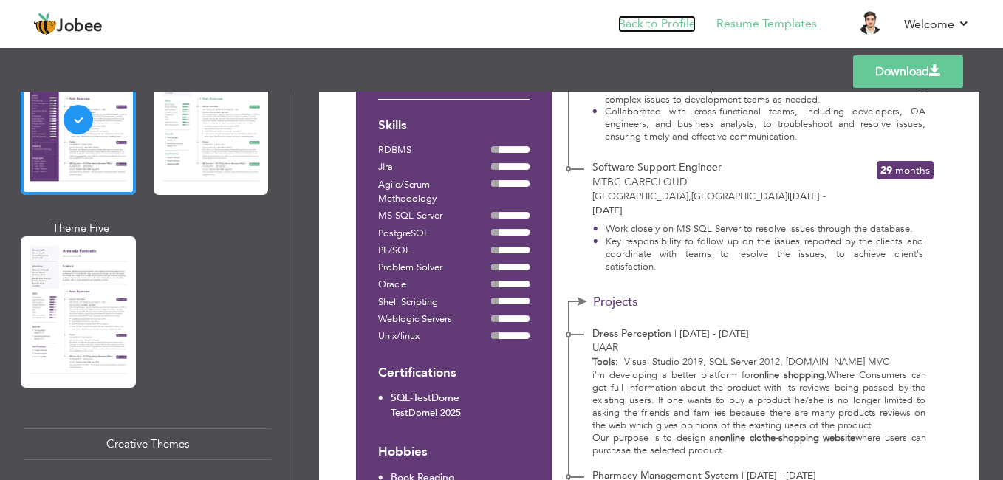
click at [662, 25] on link "Back to Profile" at bounding box center [657, 24] width 78 height 17
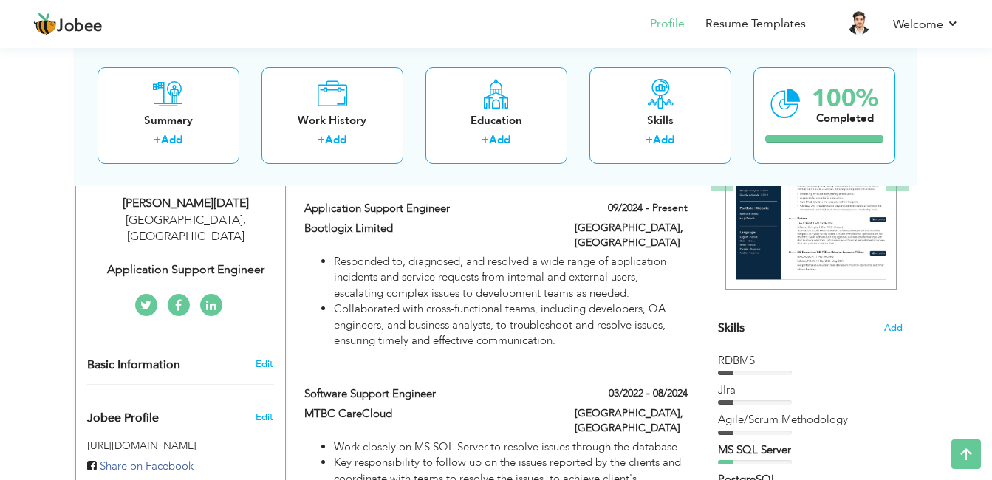
scroll to position [247, 0]
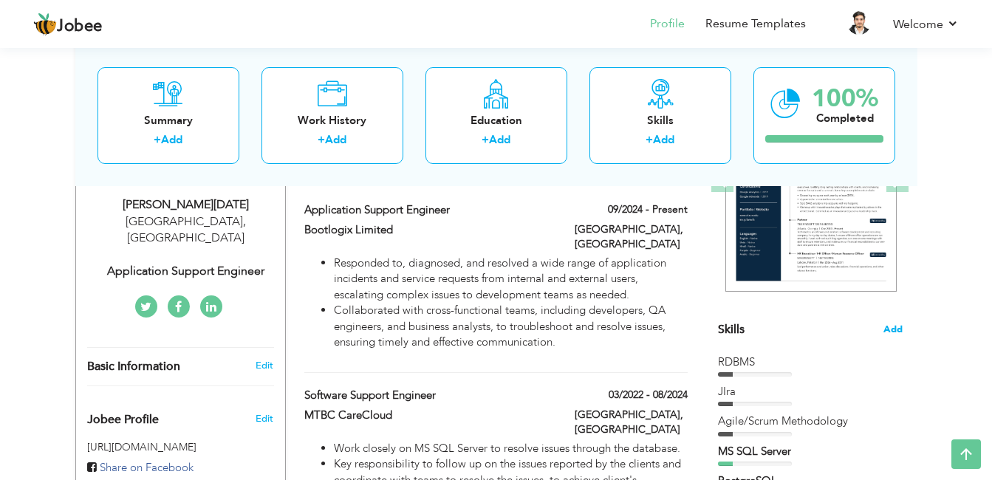
click at [891, 332] on span "Add" at bounding box center [892, 330] width 19 height 14
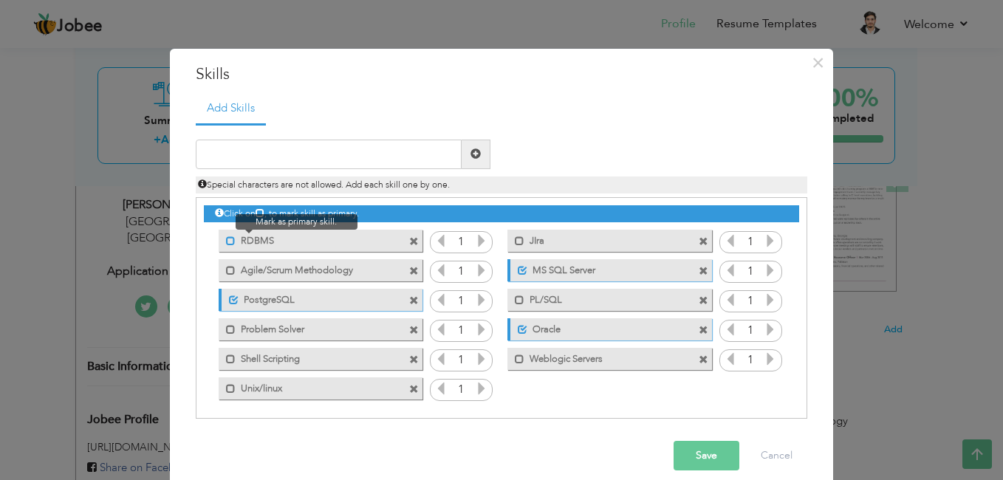
click at [226, 243] on span at bounding box center [231, 241] width 10 height 10
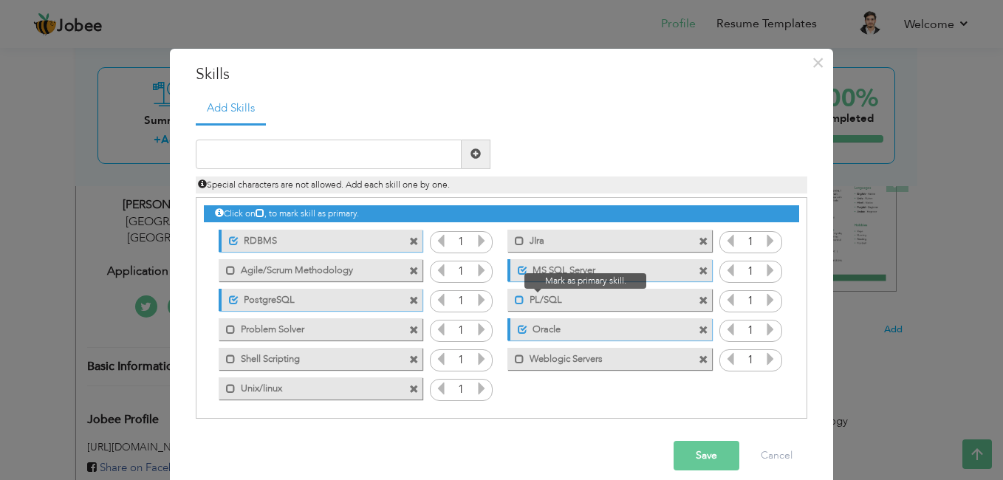
click at [515, 299] on span at bounding box center [520, 300] width 10 height 10
click at [518, 299] on span at bounding box center [523, 300] width 10 height 10
click at [673, 332] on div "Unmark as primary skill. Oracle" at bounding box center [609, 329] width 204 height 22
click at [699, 327] on span at bounding box center [704, 331] width 10 height 10
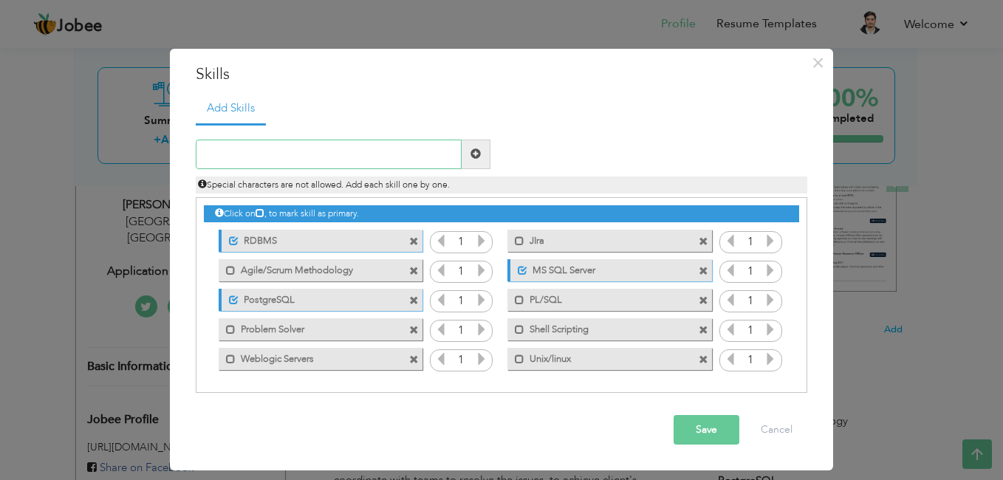
click at [337, 163] on input "text" at bounding box center [329, 155] width 266 height 30
type input "Oracle SQL Developer"
click at [475, 150] on span at bounding box center [475, 153] width 10 height 10
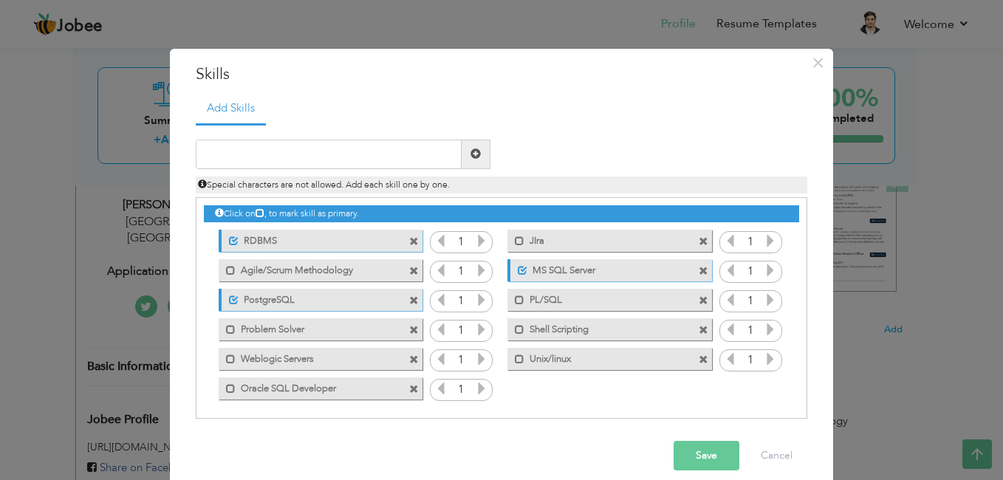
click at [708, 454] on button "Save" at bounding box center [706, 456] width 66 height 30
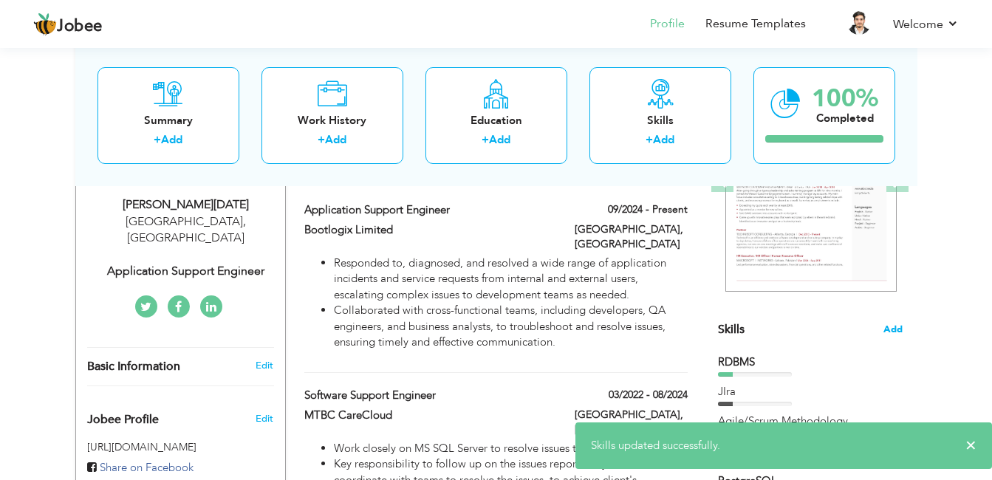
click at [895, 326] on span "Add" at bounding box center [892, 330] width 19 height 14
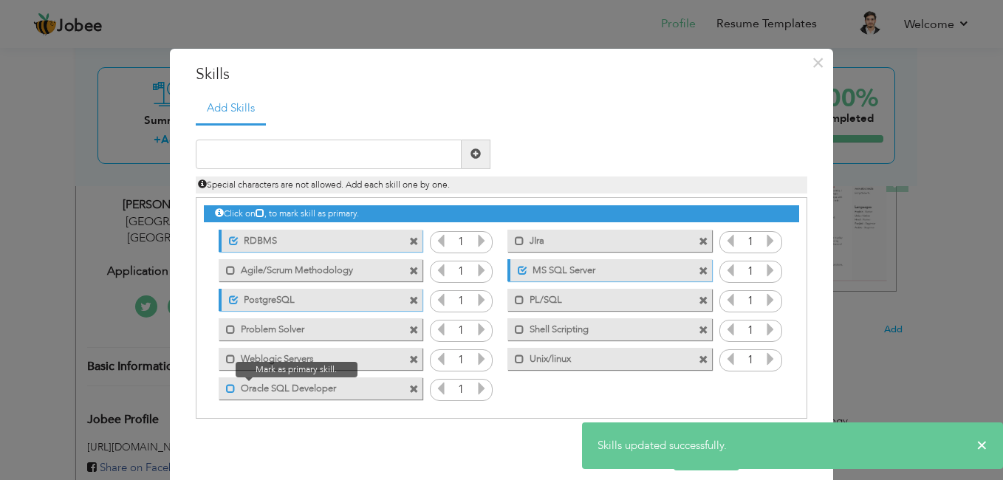
click at [226, 388] on span at bounding box center [231, 389] width 10 height 10
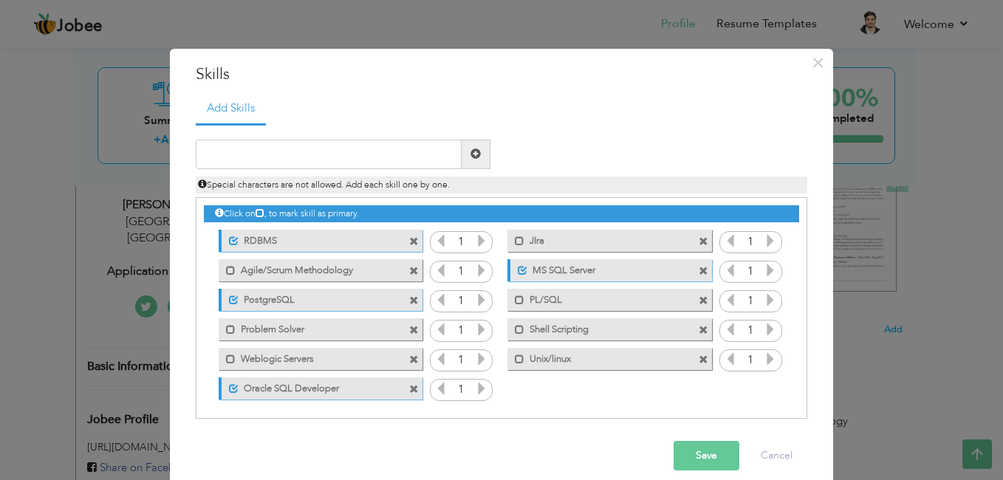
click at [692, 454] on button "Save" at bounding box center [706, 456] width 66 height 30
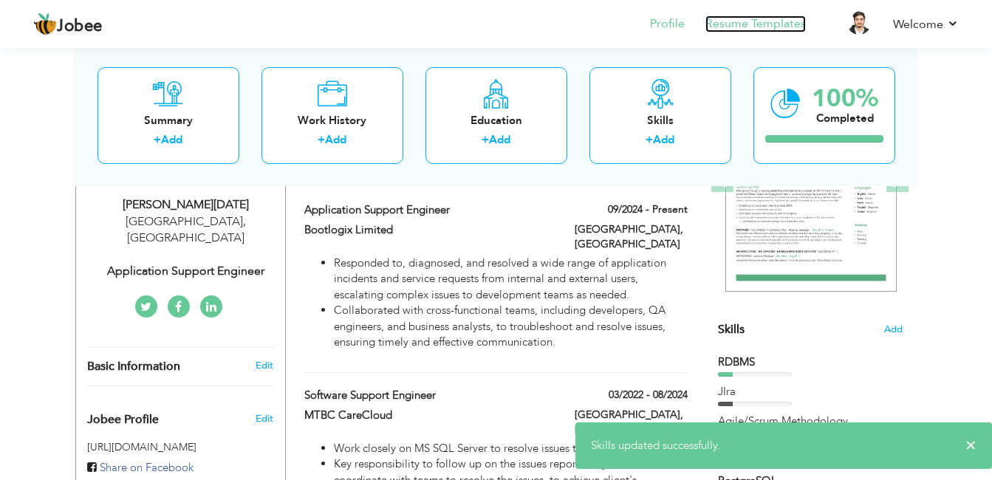
click at [733, 23] on link "Resume Templates" at bounding box center [755, 24] width 100 height 17
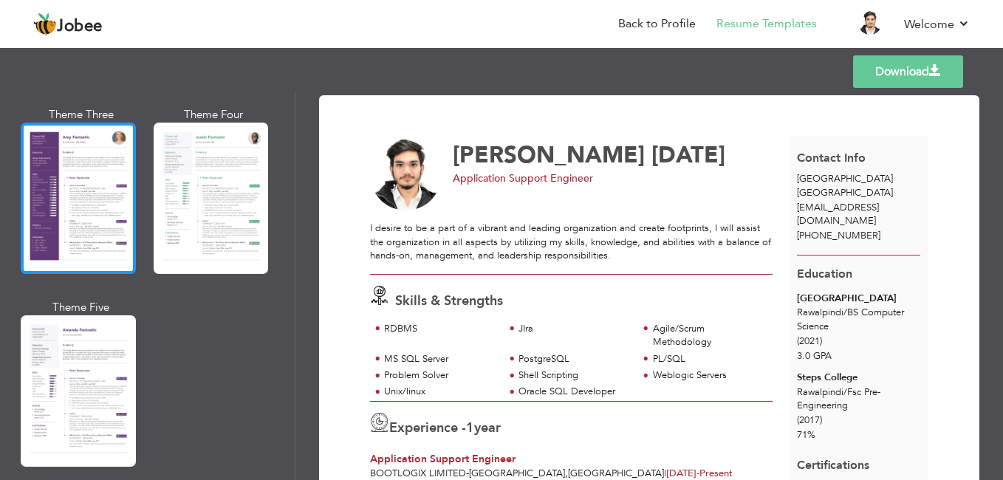
scroll to position [1350, 0]
click at [91, 186] on div at bounding box center [78, 198] width 115 height 151
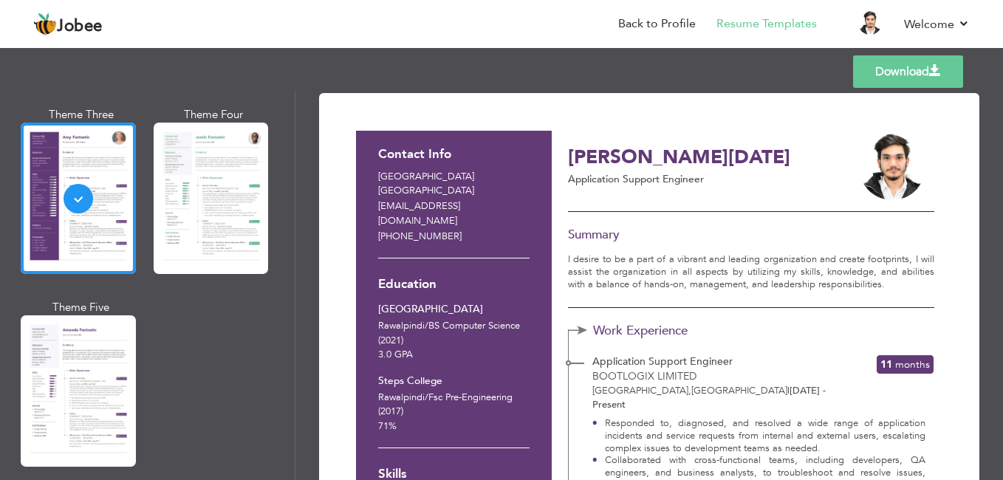
scroll to position [0, 0]
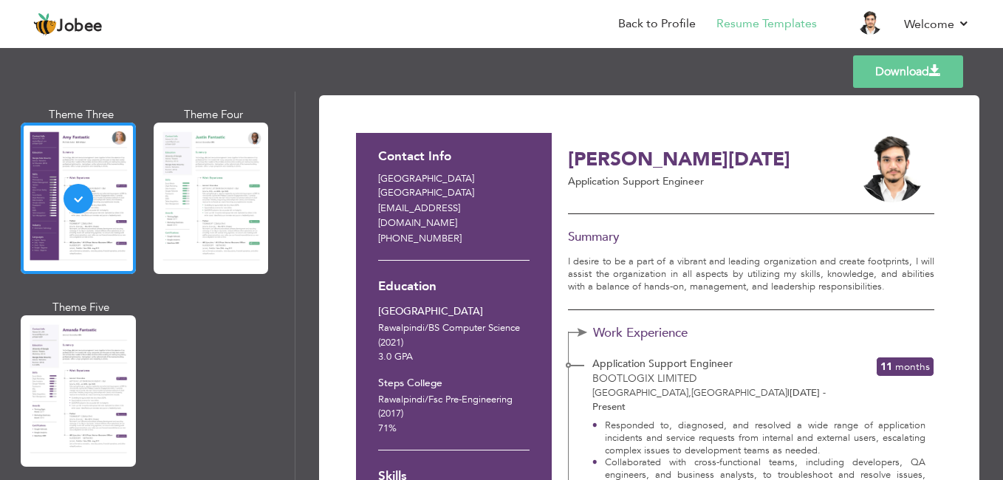
click at [902, 76] on link "Download" at bounding box center [908, 71] width 110 height 32
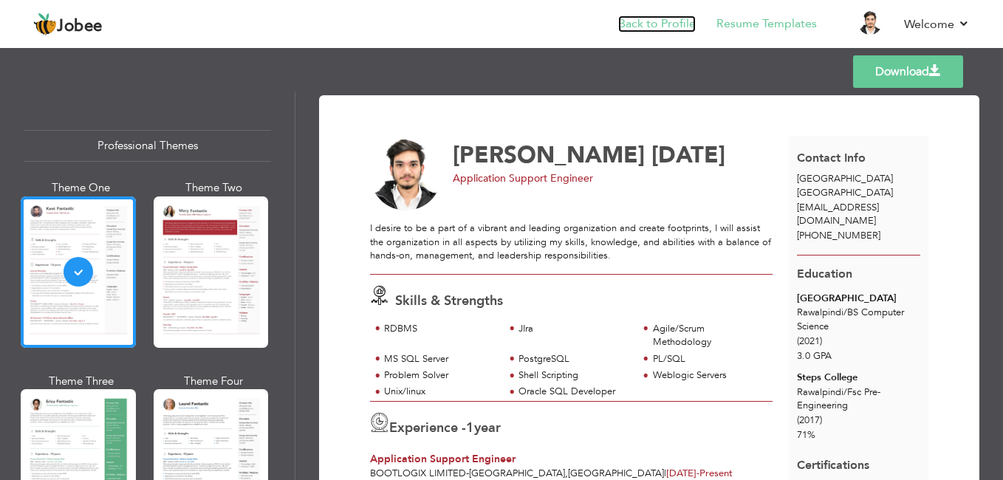
click at [669, 31] on link "Back to Profile" at bounding box center [657, 24] width 78 height 17
